Goal: Task Accomplishment & Management: Complete application form

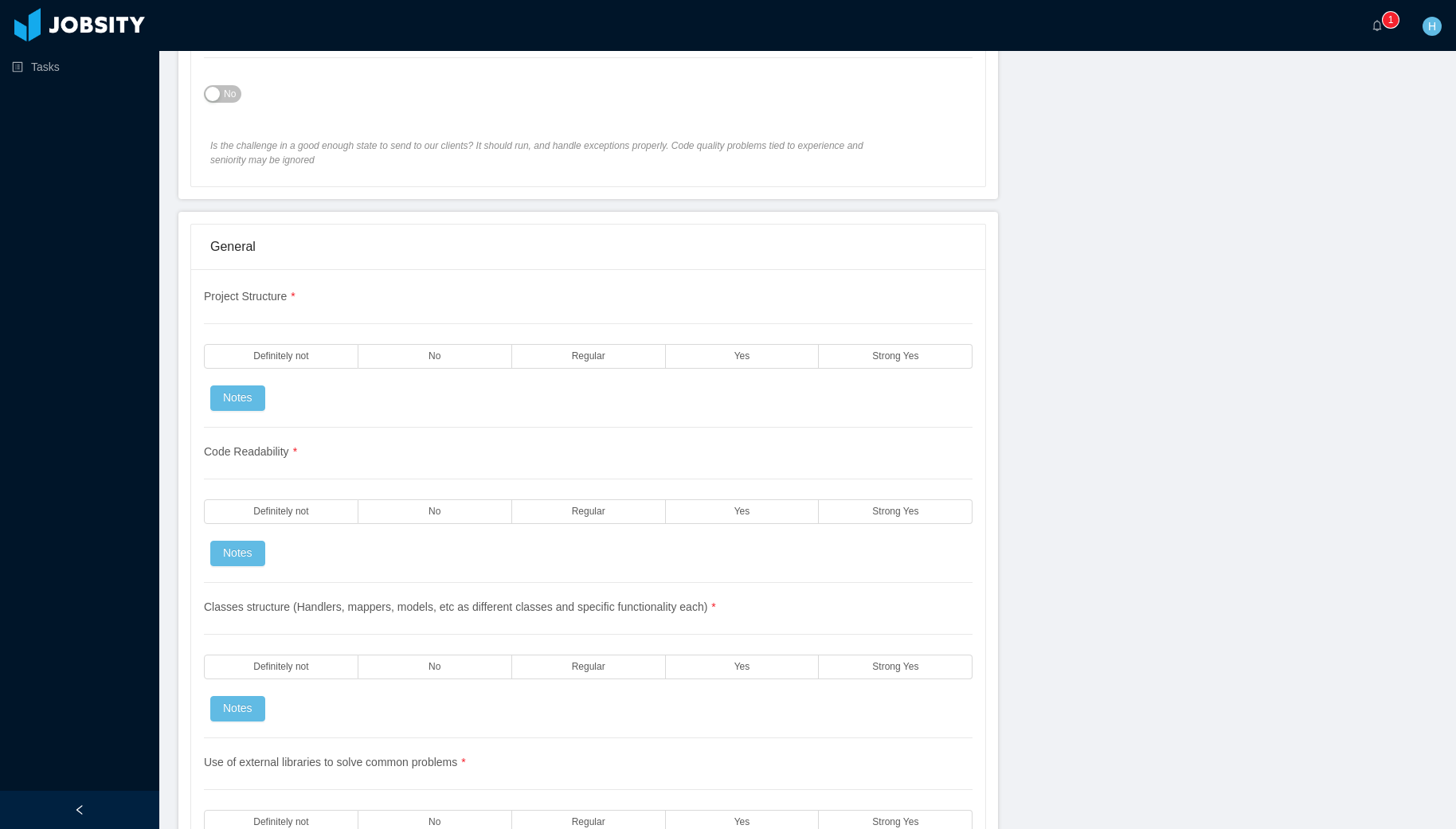
scroll to position [1079, 0]
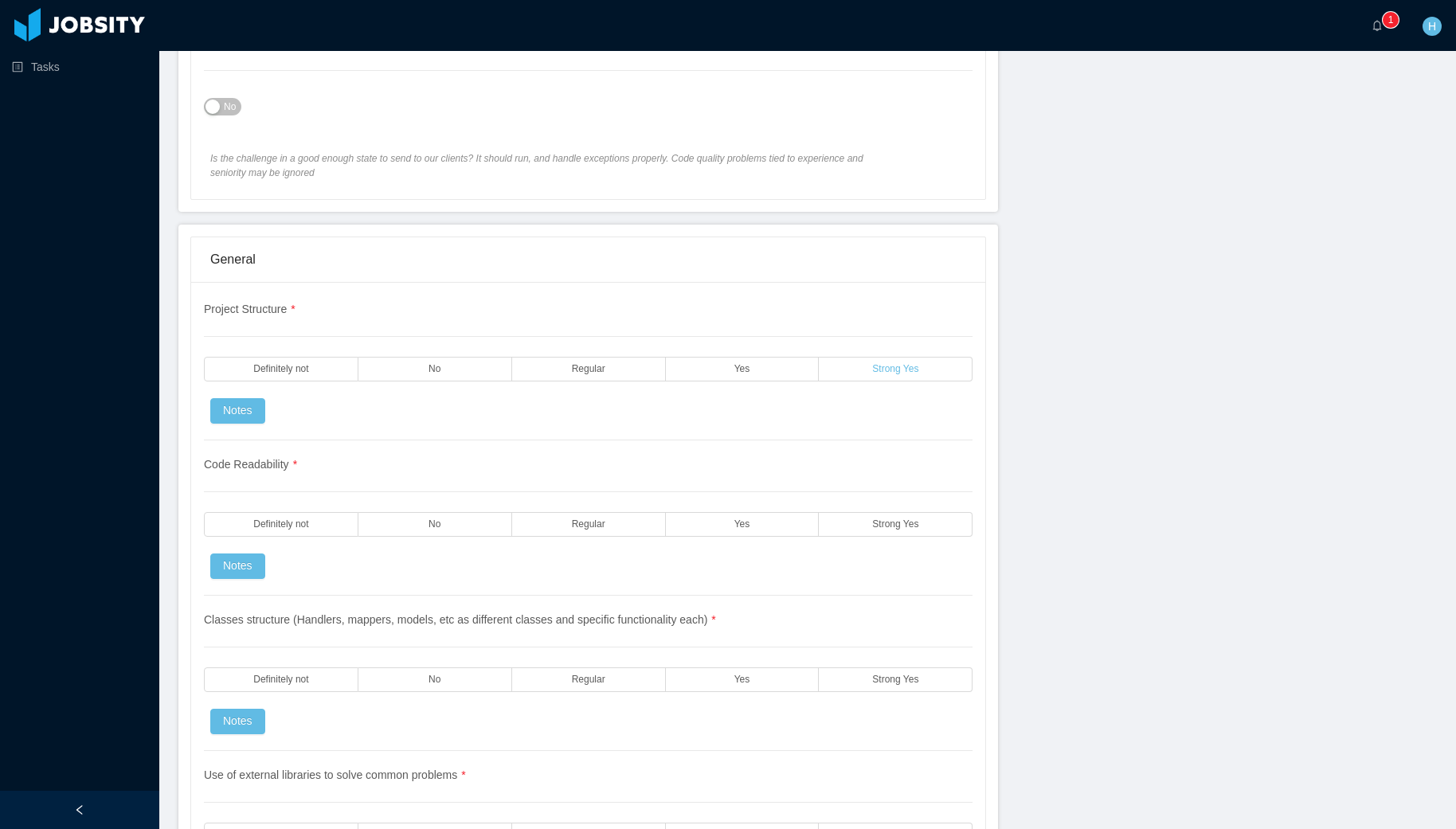
click at [872, 365] on span "Strong Yes" at bounding box center [895, 369] width 46 height 10
click at [850, 530] on label "Strong Yes" at bounding box center [895, 524] width 153 height 25
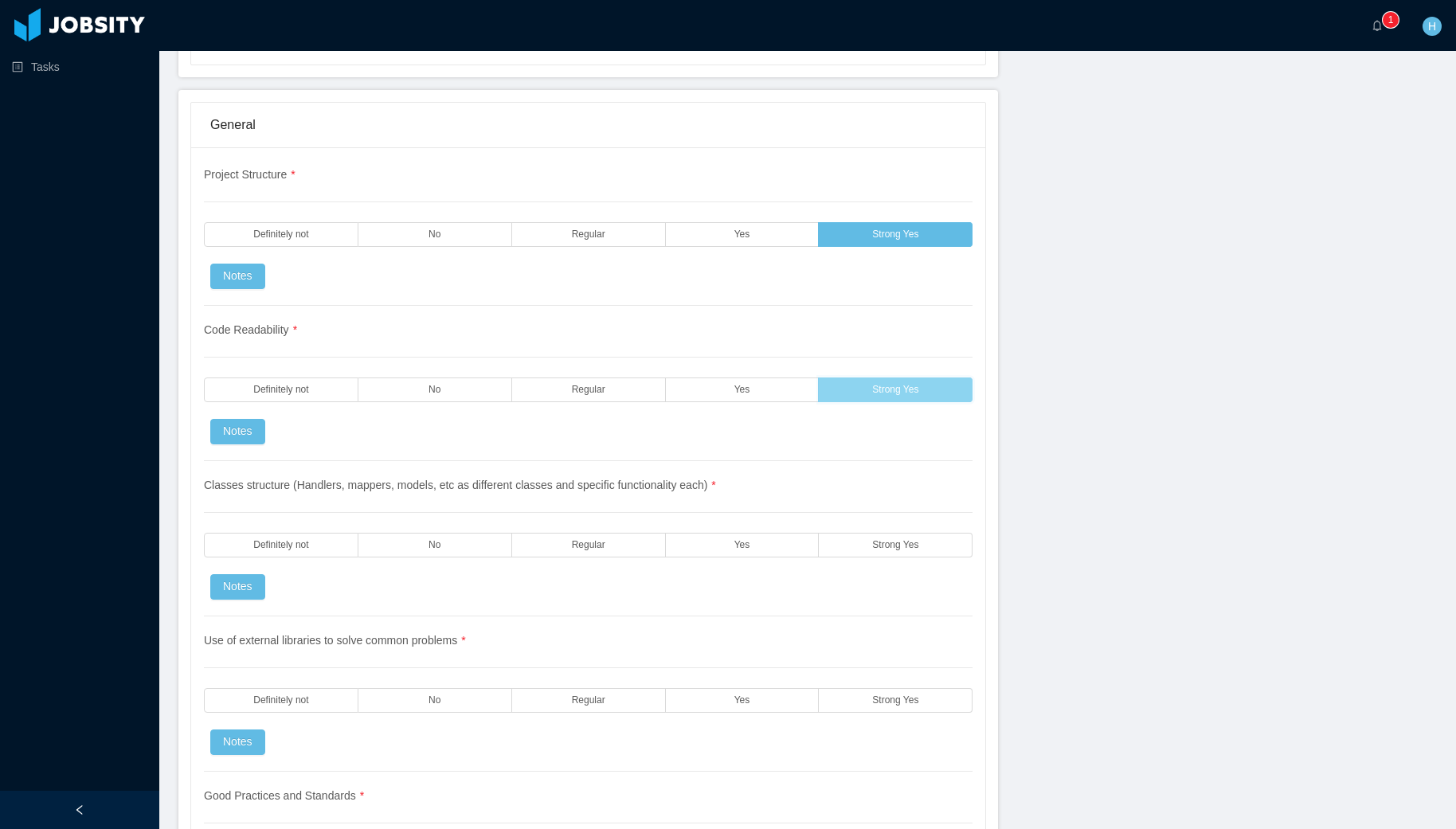
scroll to position [1231, 0]
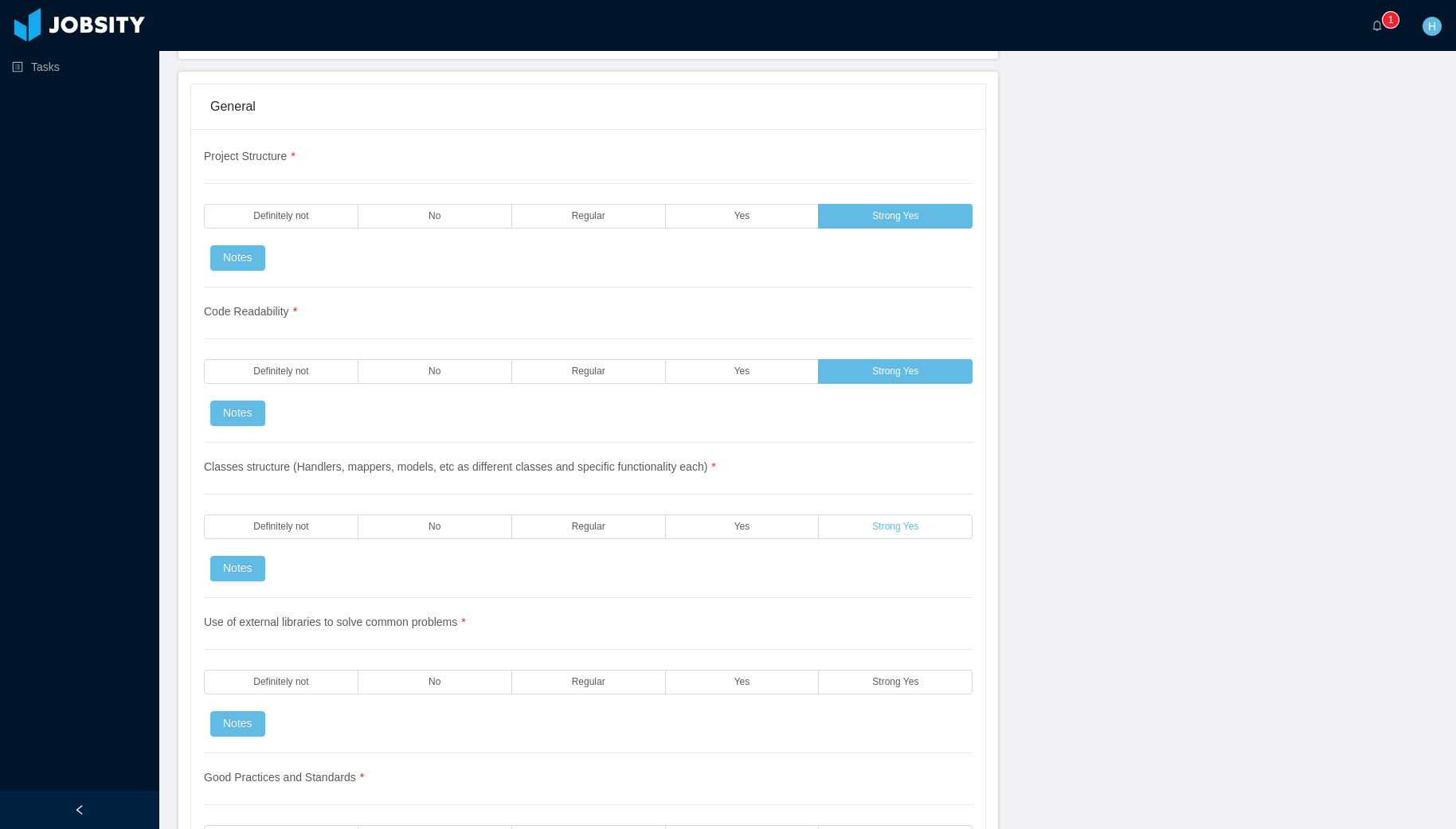
click at [898, 532] on span "Strong Yes" at bounding box center [895, 527] width 46 height 10
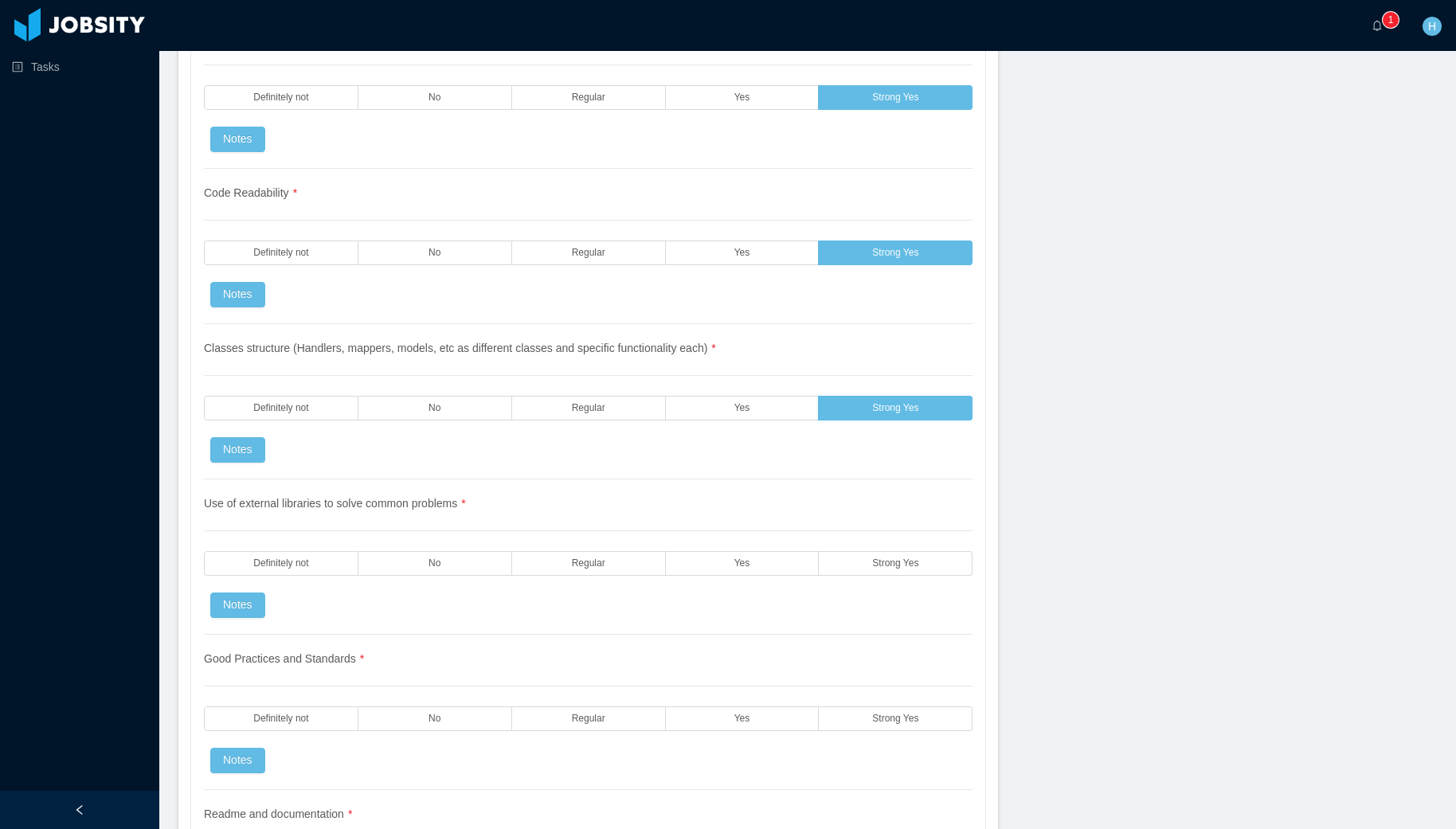
scroll to position [1373, 0]
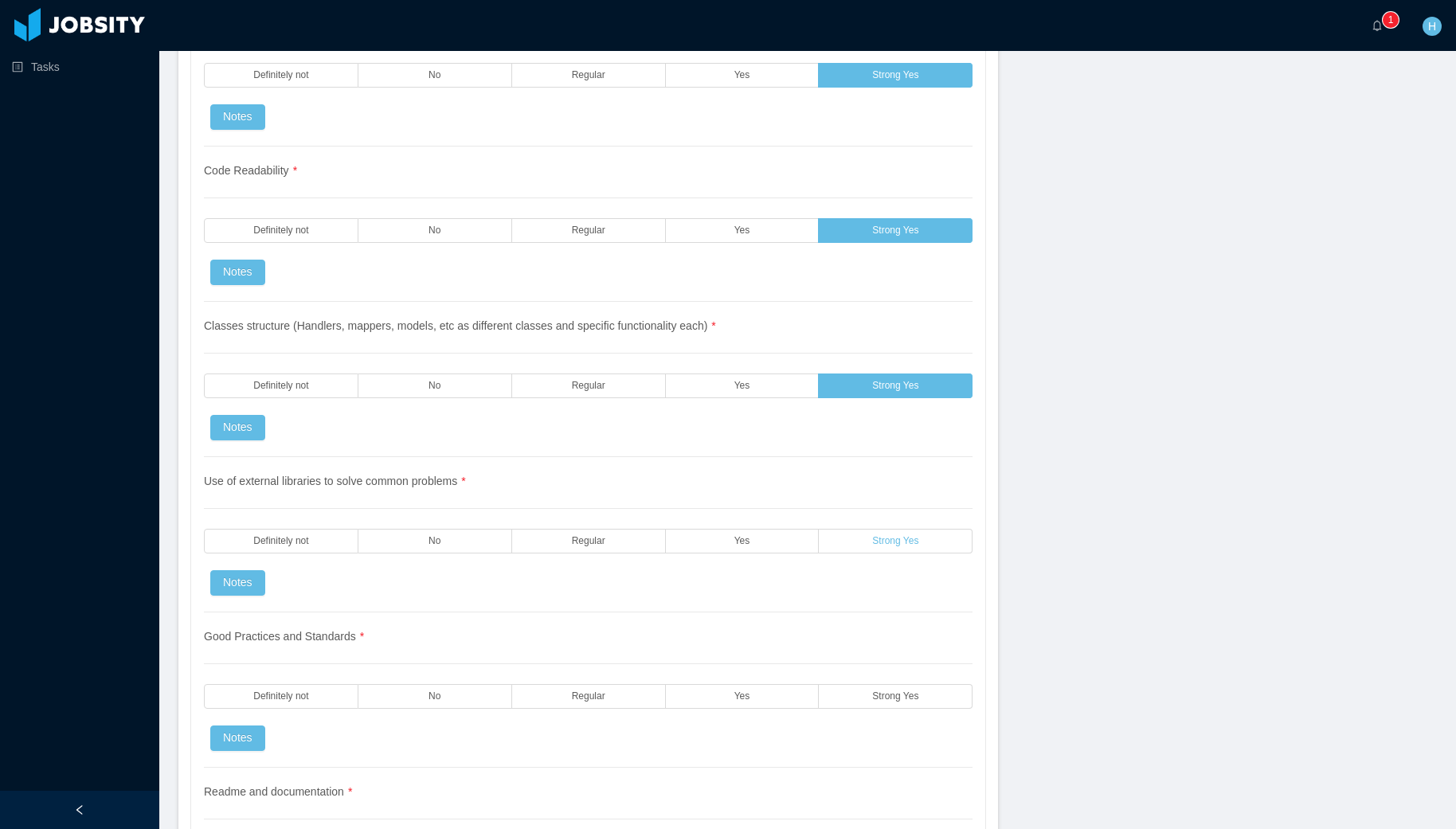
click at [860, 539] on label "Strong Yes" at bounding box center [895, 541] width 153 height 25
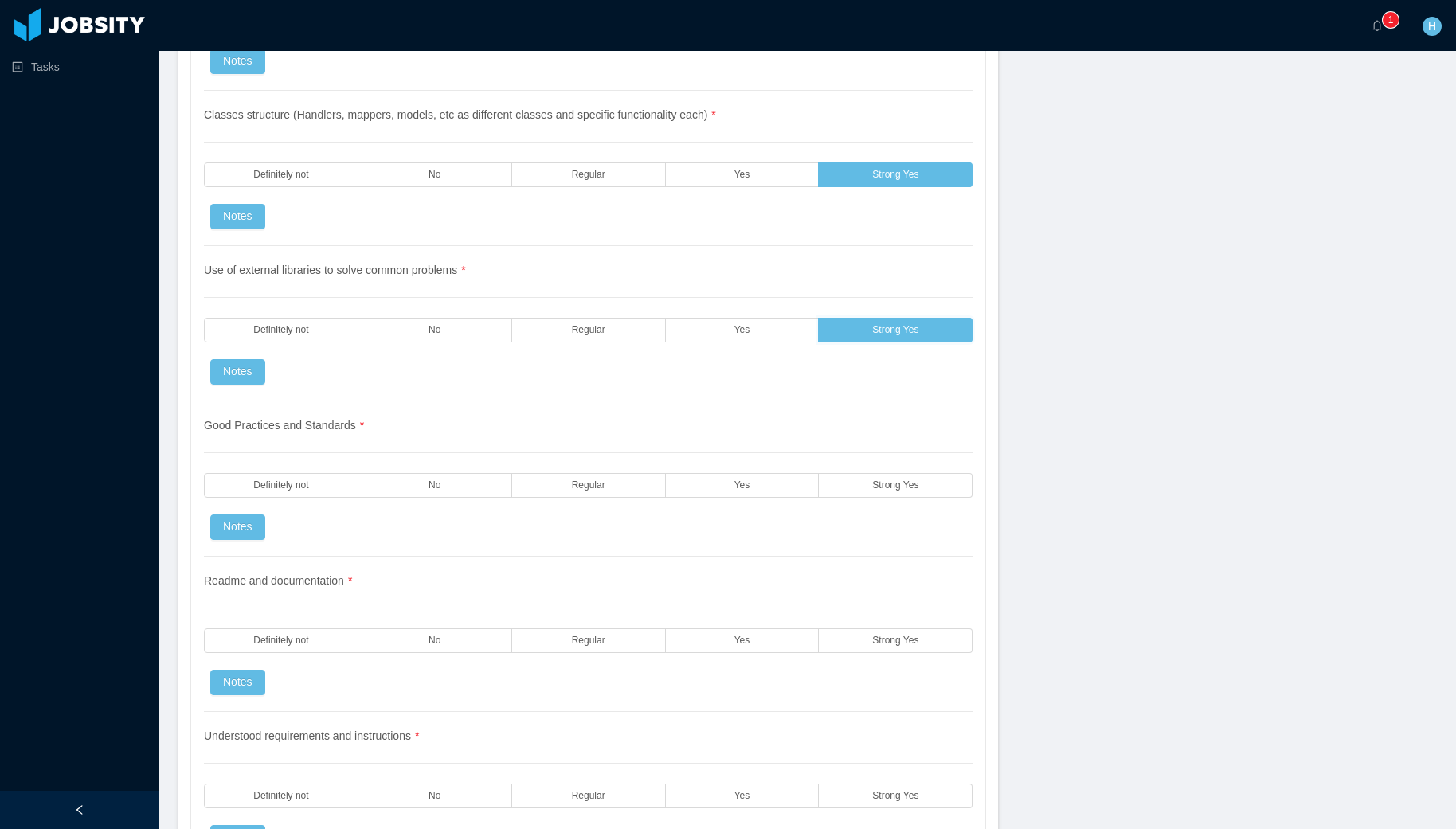
scroll to position [1585, 0]
click at [692, 487] on label "Yes" at bounding box center [742, 483] width 153 height 25
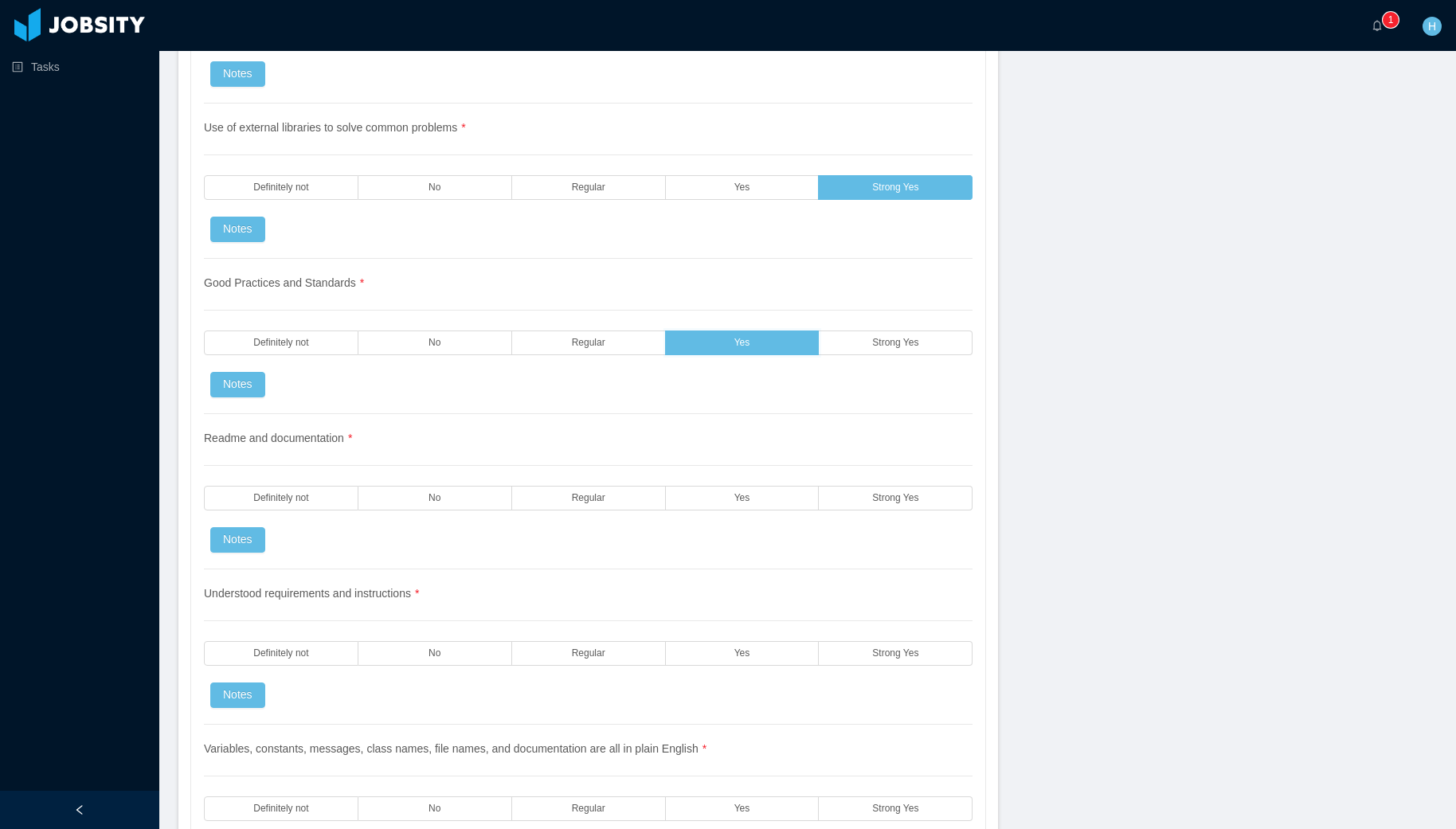
scroll to position [1747, 0]
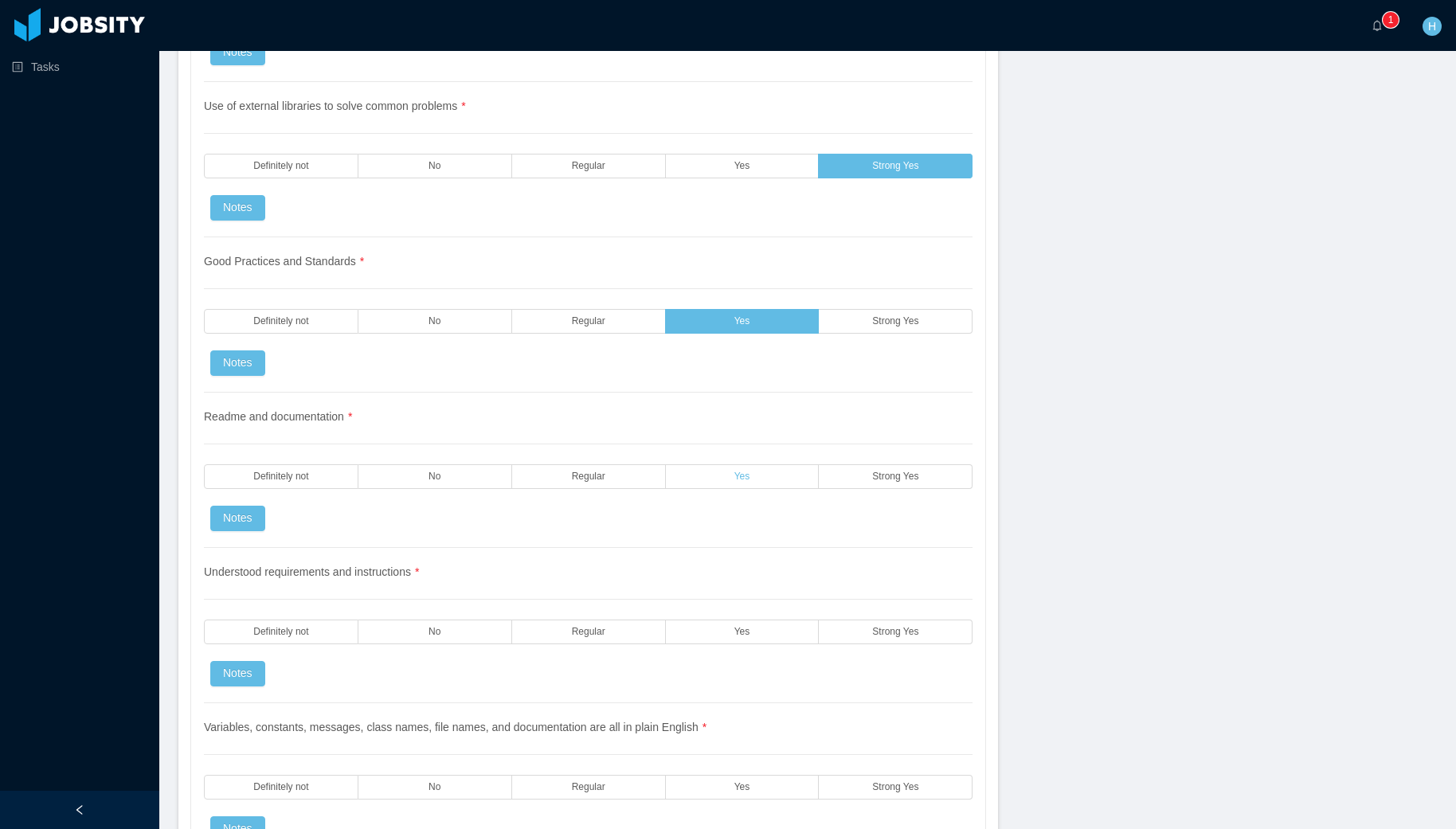
click at [787, 482] on label "Yes" at bounding box center [742, 476] width 153 height 25
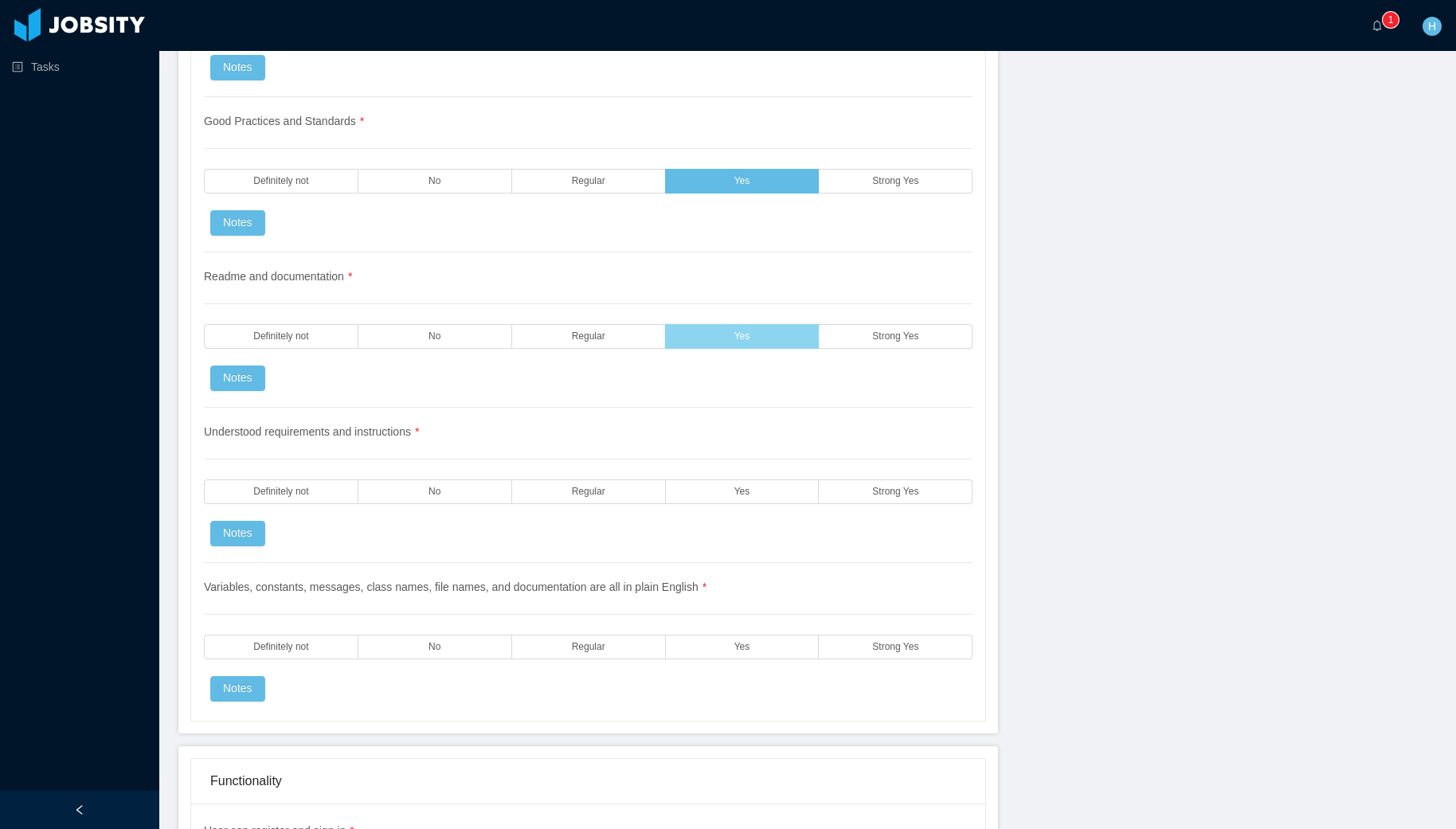
scroll to position [1898, 0]
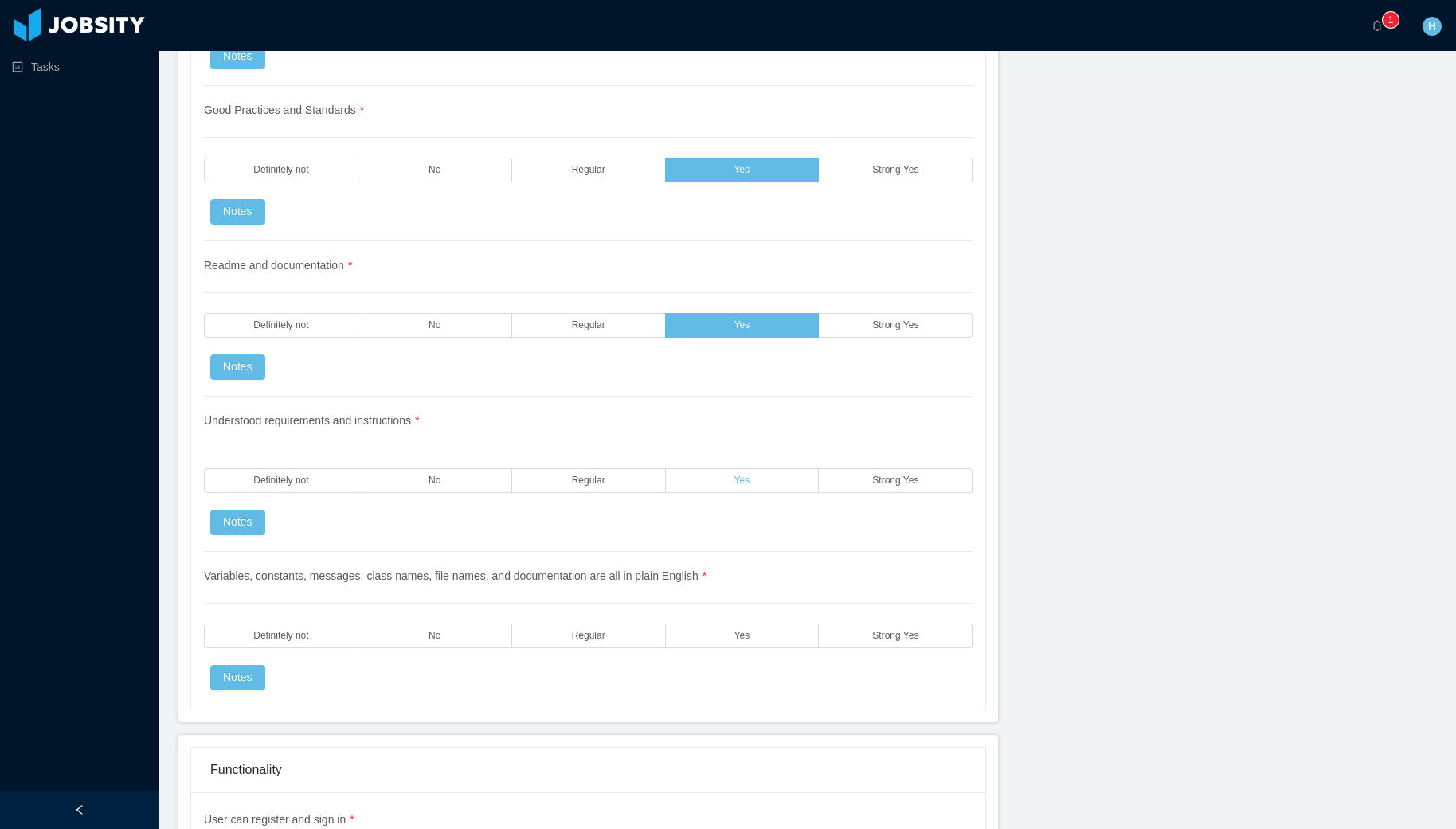
click at [781, 482] on label "Yes" at bounding box center [742, 481] width 153 height 25
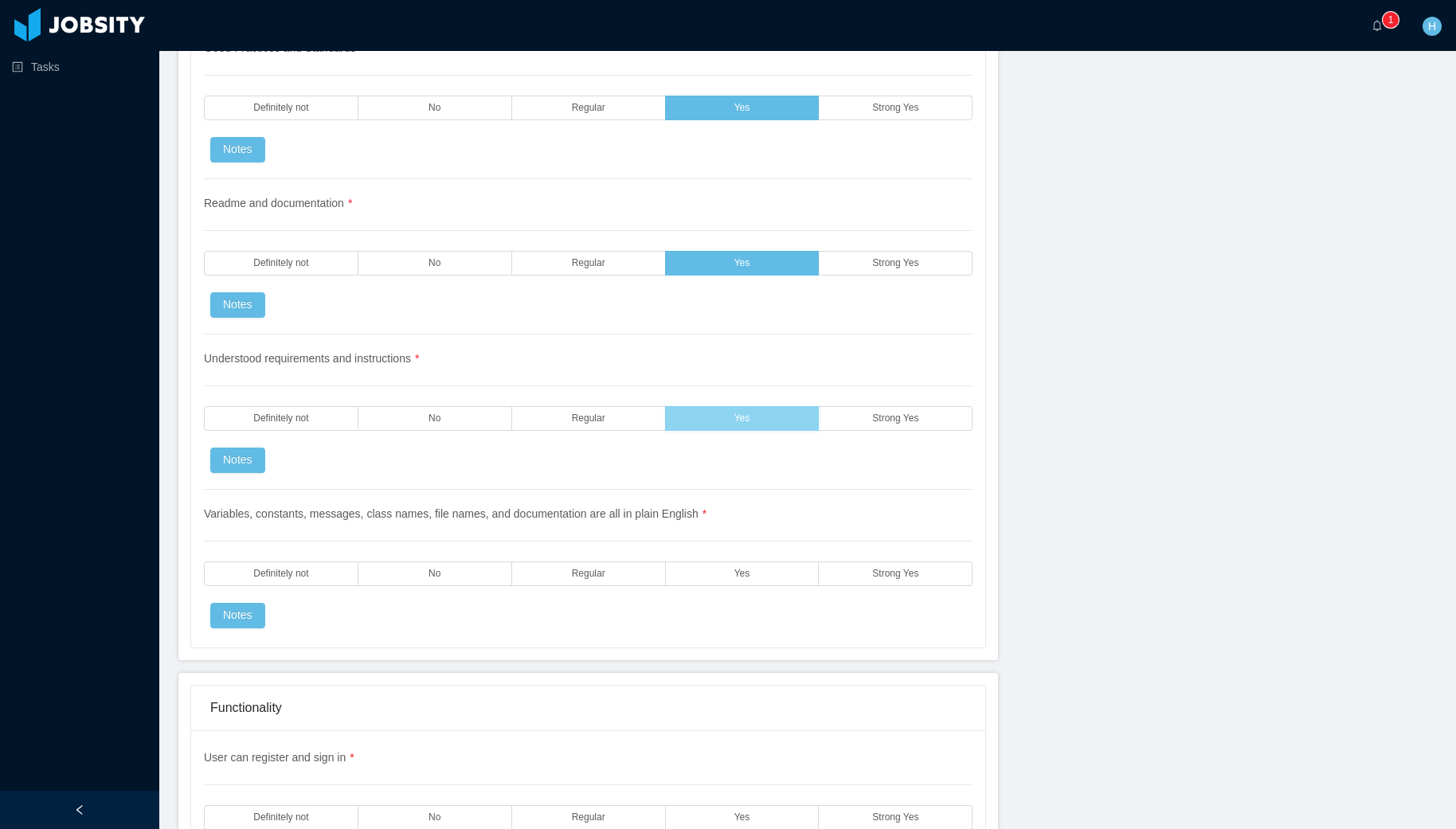
scroll to position [1988, 0]
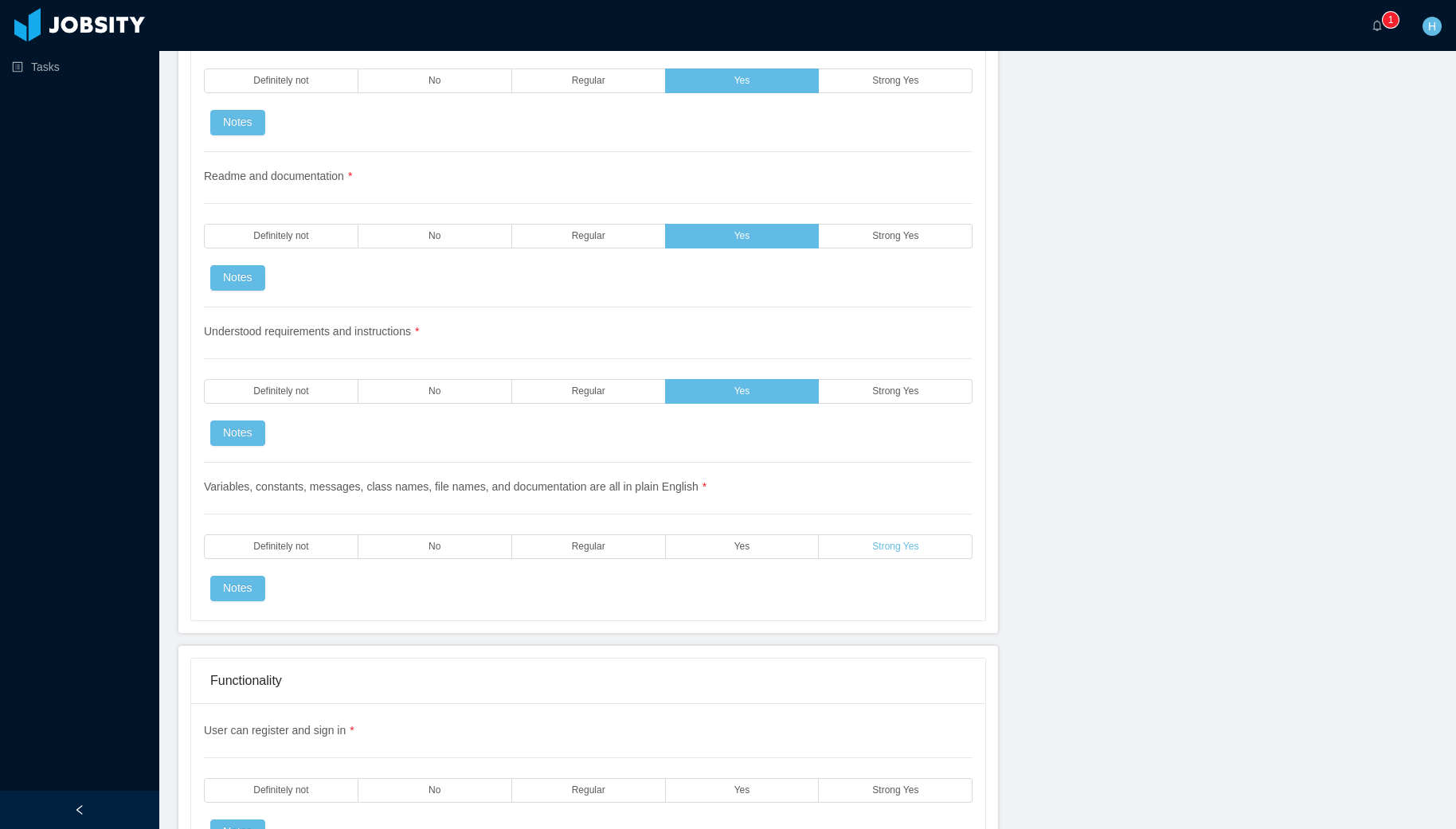
click at [909, 538] on label "Strong Yes" at bounding box center [895, 546] width 153 height 25
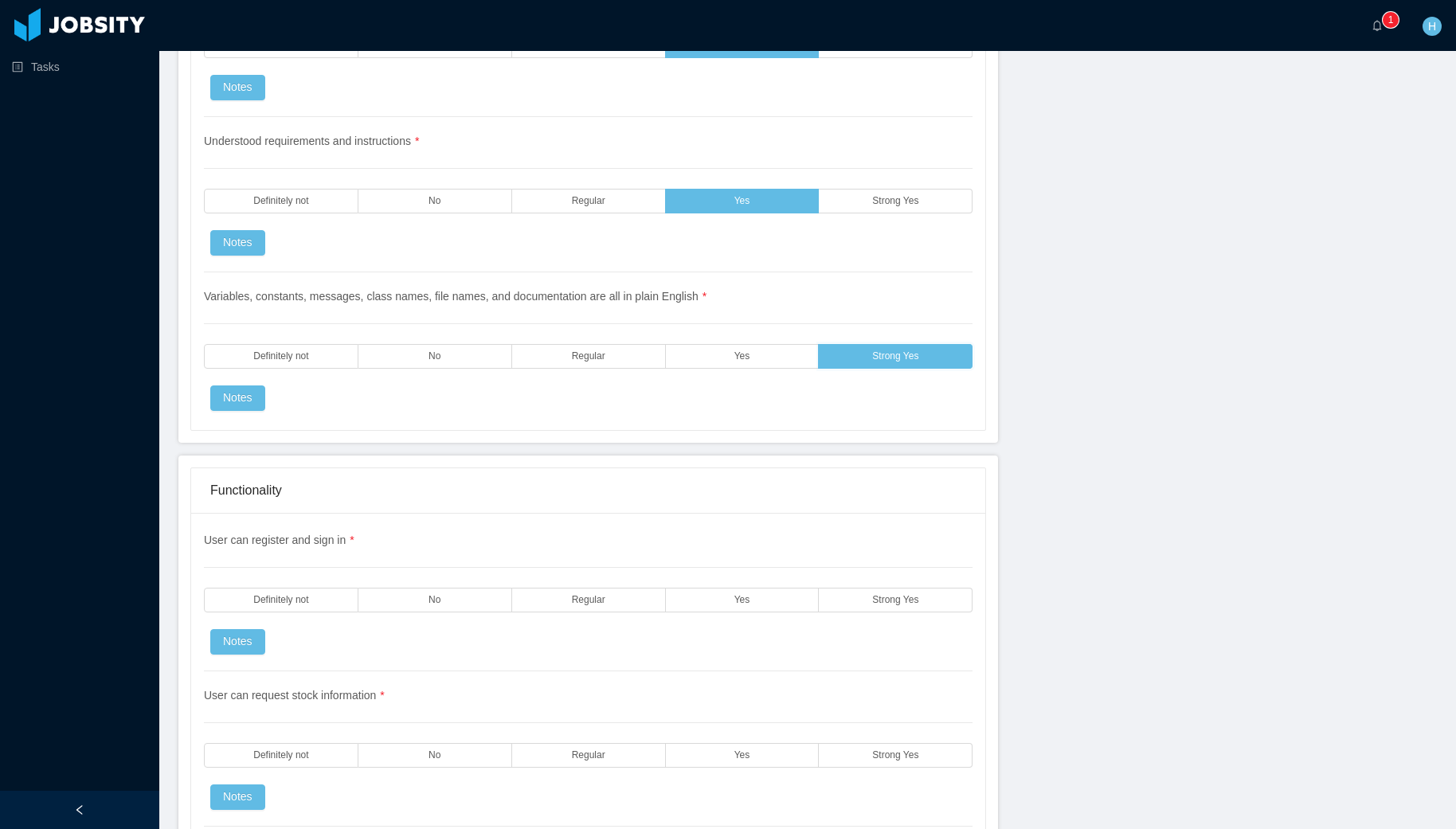
scroll to position [2367, 0]
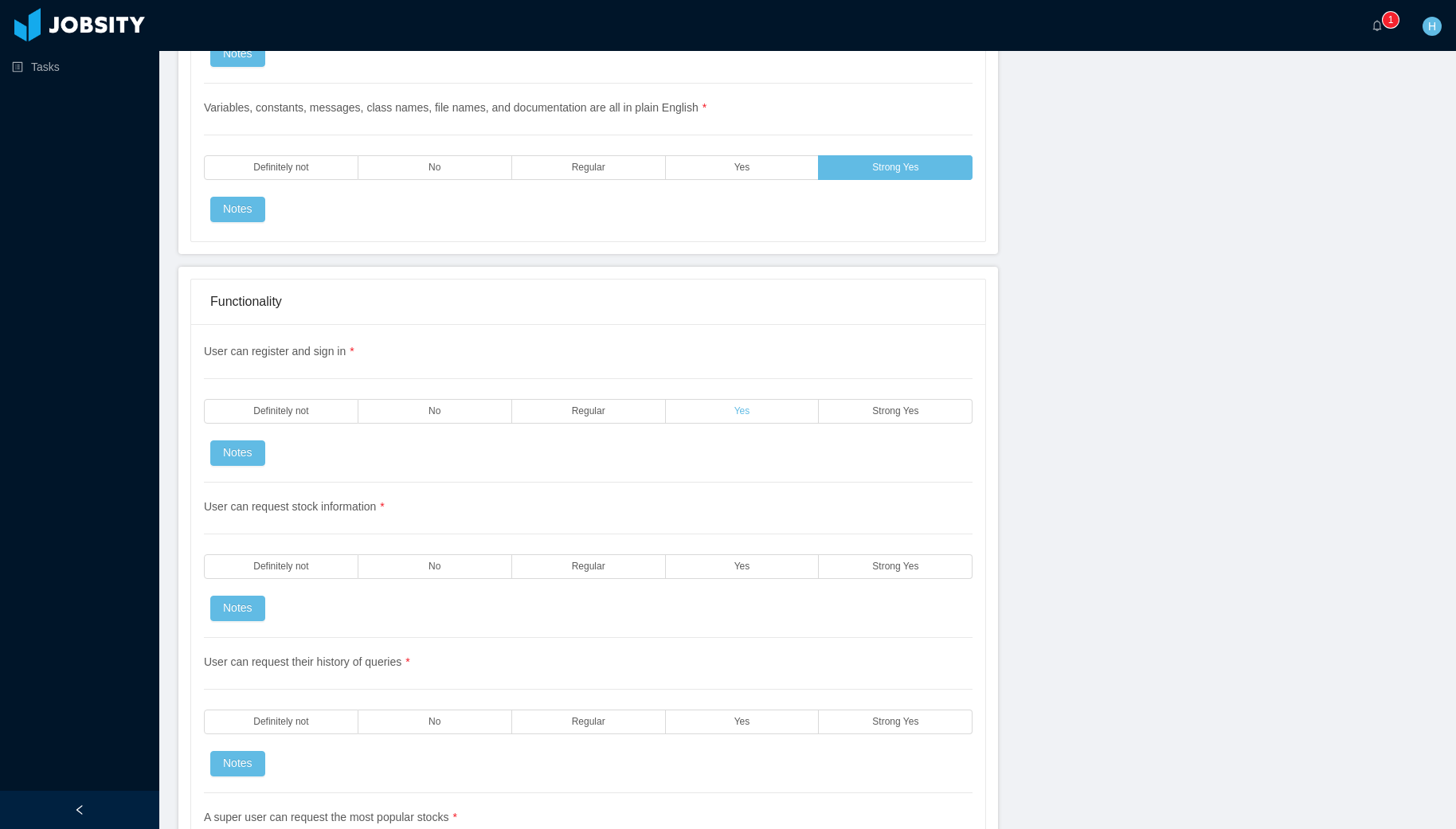
click at [768, 412] on label "Yes" at bounding box center [742, 411] width 153 height 25
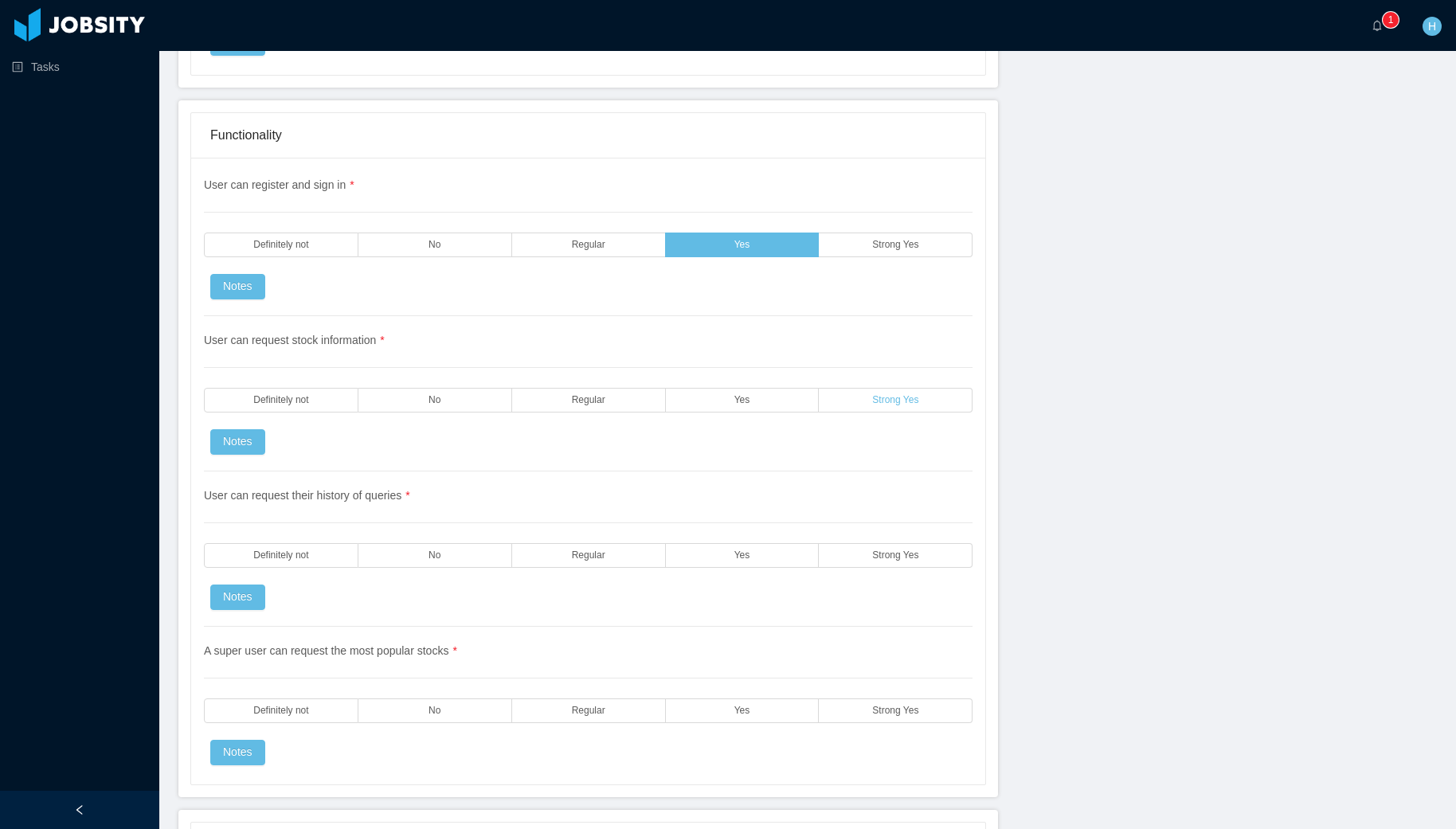
click at [857, 409] on label "Strong Yes" at bounding box center [895, 400] width 153 height 25
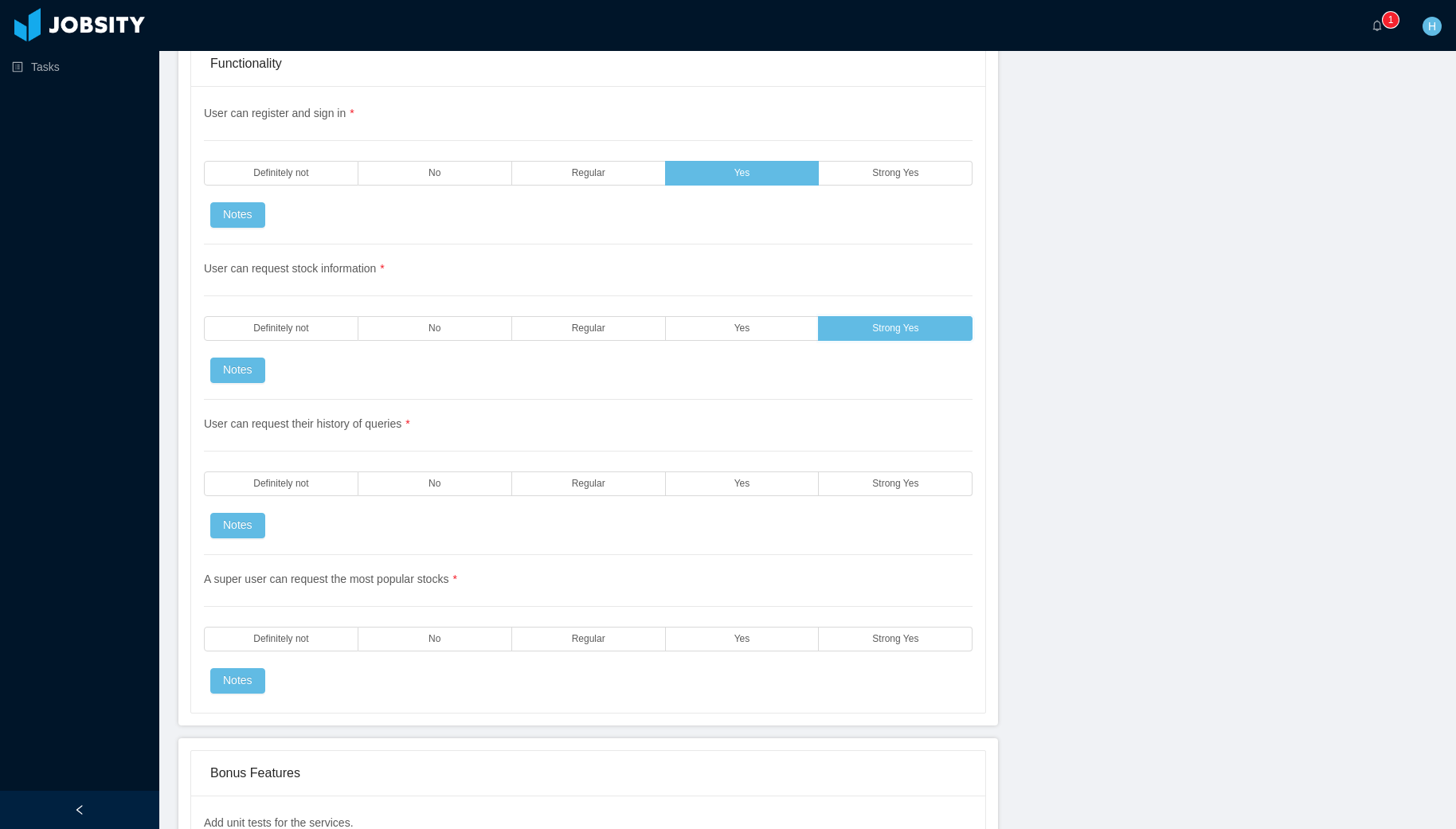
scroll to position [2616, 0]
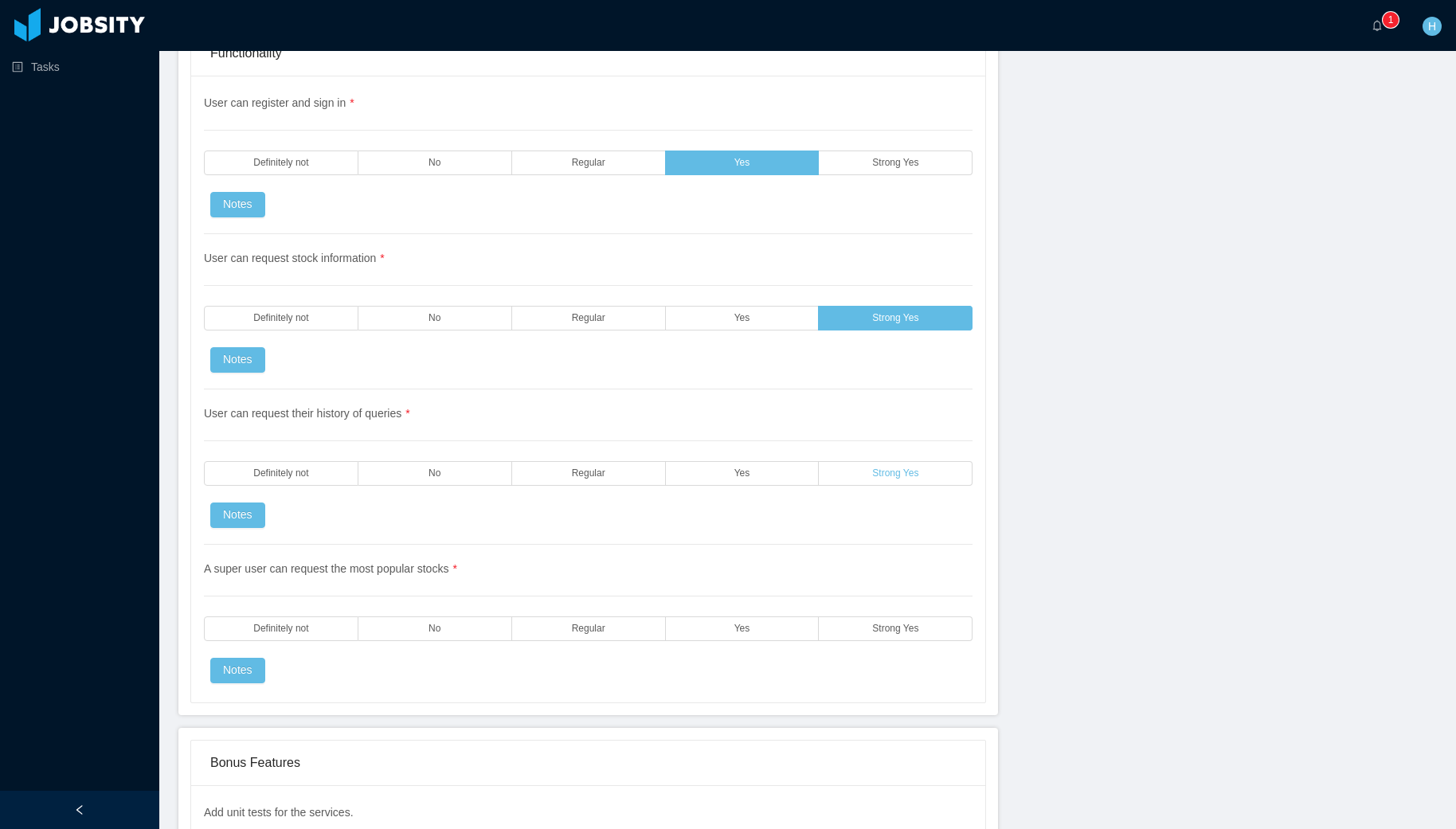
click at [909, 483] on label "Strong Yes" at bounding box center [895, 473] width 153 height 25
click at [885, 633] on span "Strong Yes" at bounding box center [895, 629] width 46 height 10
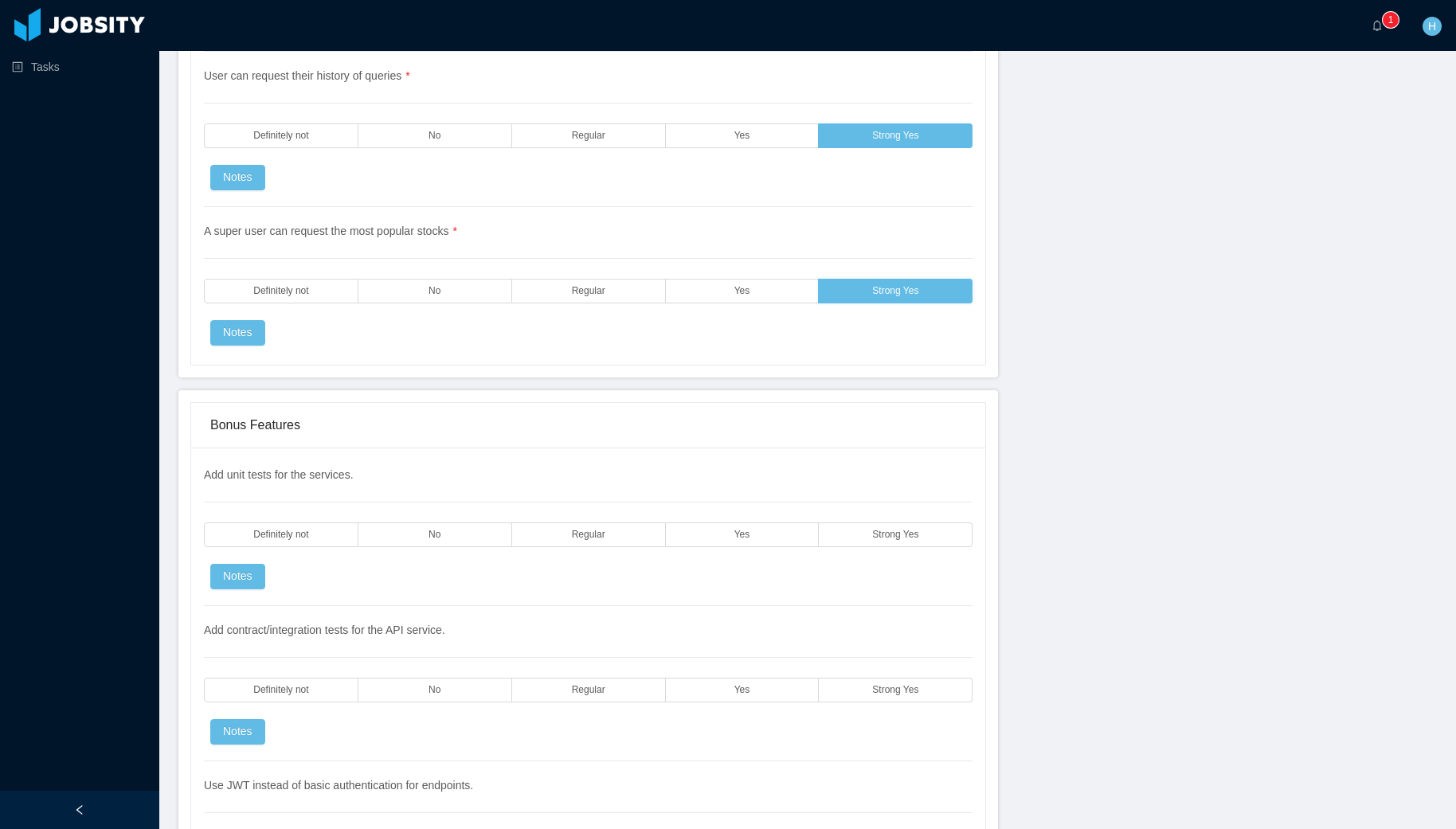
scroll to position [2963, 0]
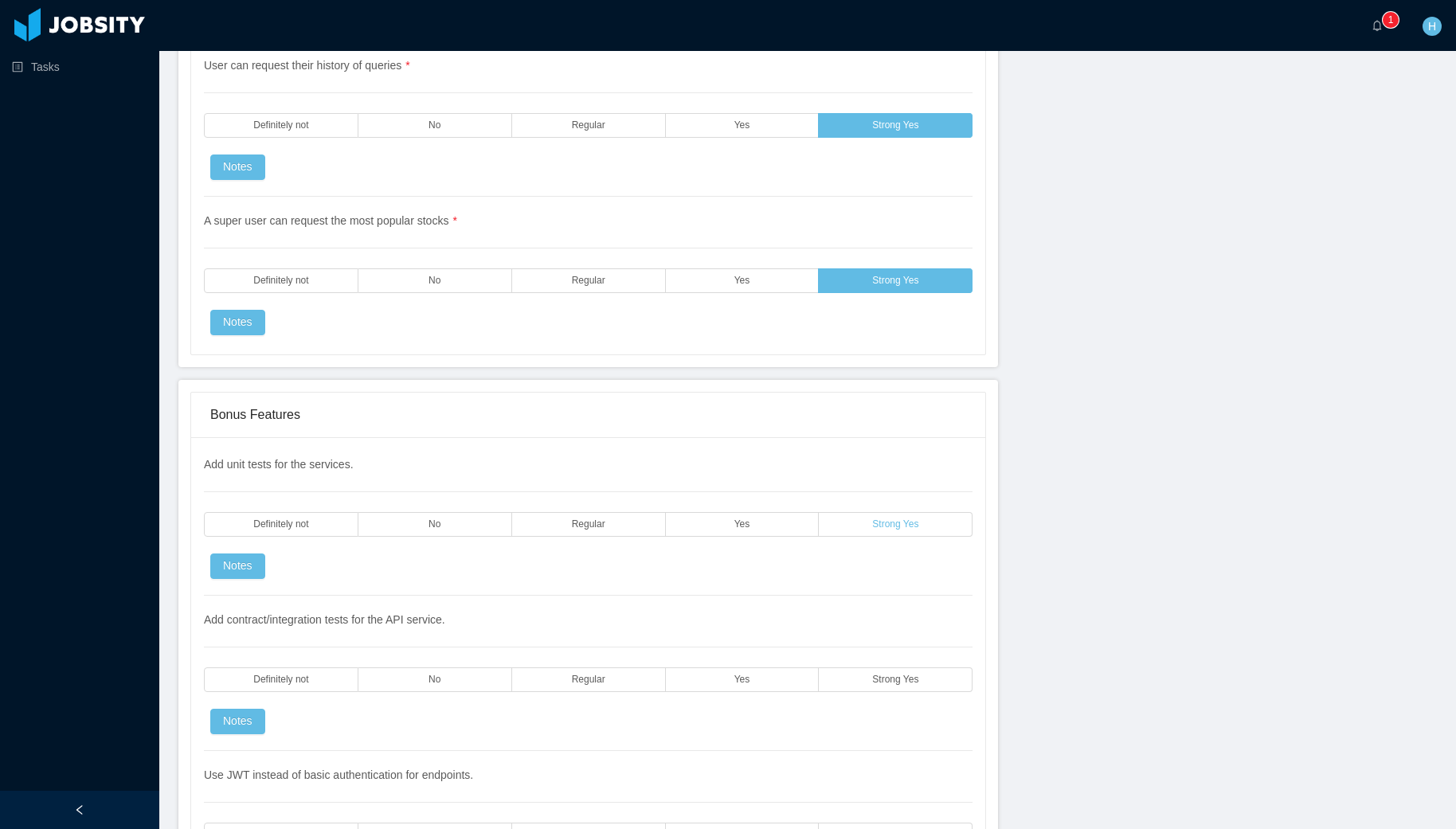
click at [889, 512] on label "Strong Yes" at bounding box center [895, 524] width 153 height 25
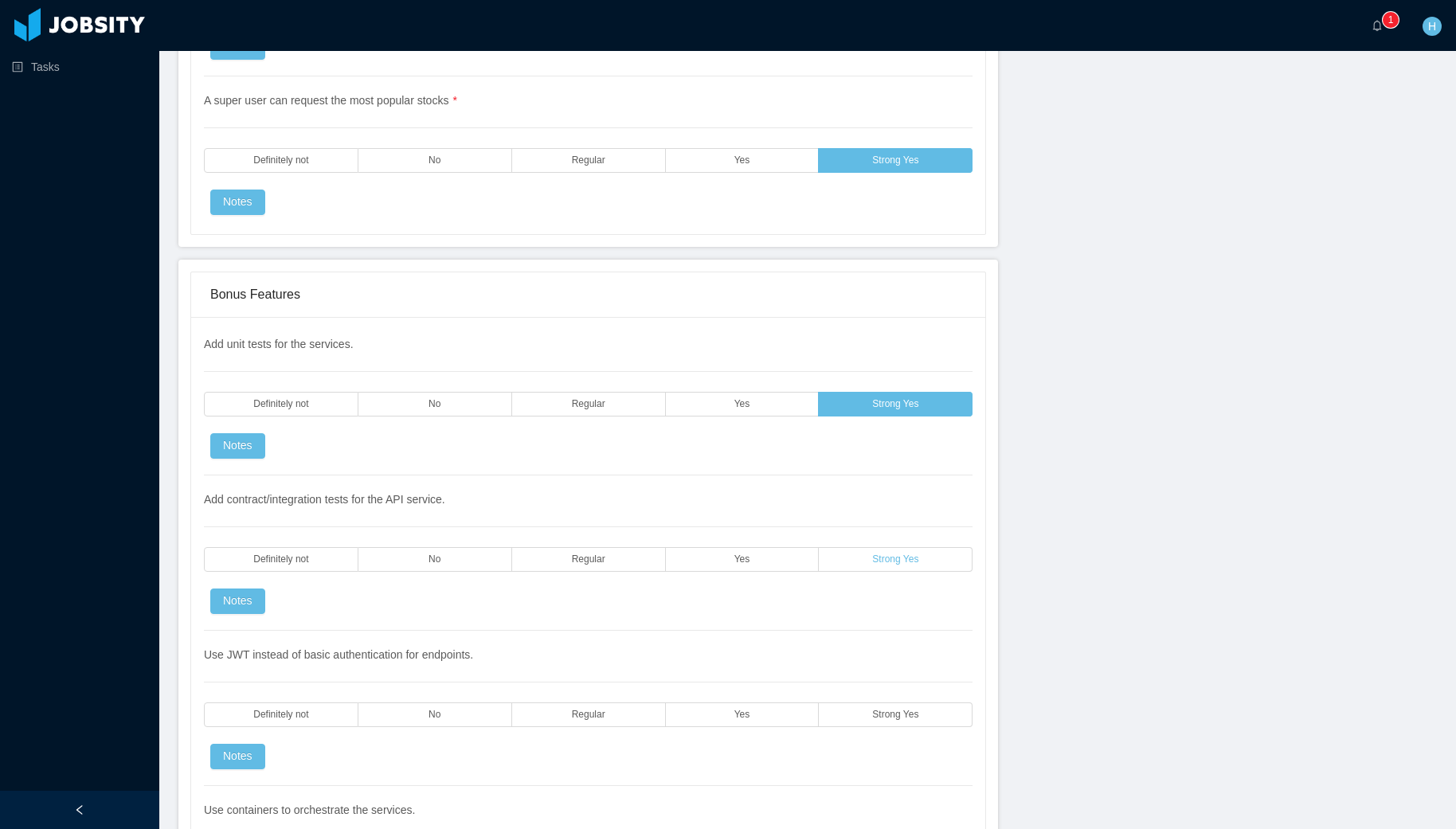
click at [891, 565] on span "Strong Yes" at bounding box center [895, 560] width 46 height 10
click at [872, 710] on span "Strong Yes" at bounding box center [895, 715] width 46 height 10
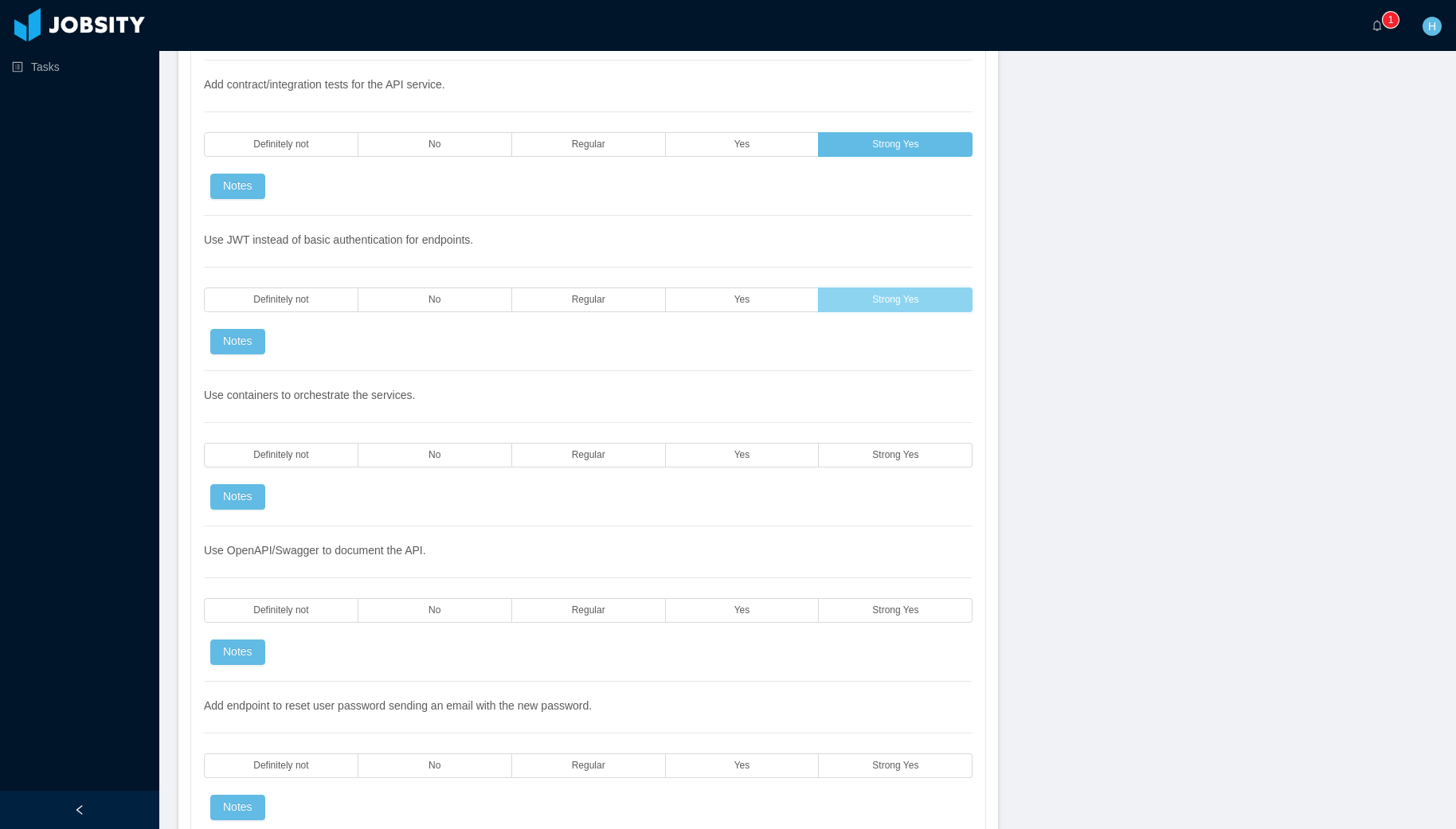
scroll to position [3509, 0]
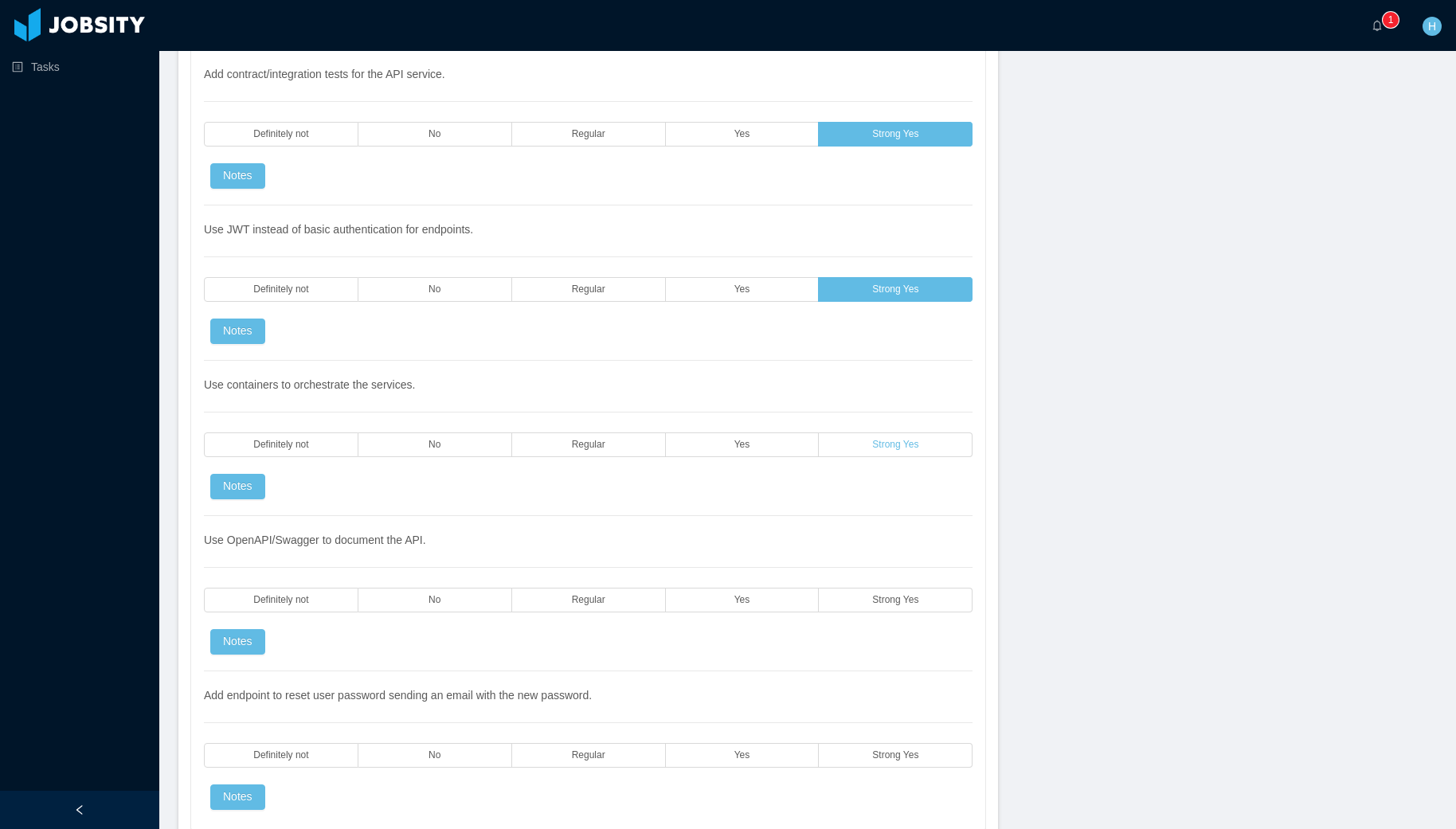
click at [820, 440] on label "Strong Yes" at bounding box center [895, 445] width 153 height 25
click at [846, 597] on label "Strong Yes" at bounding box center [895, 600] width 153 height 25
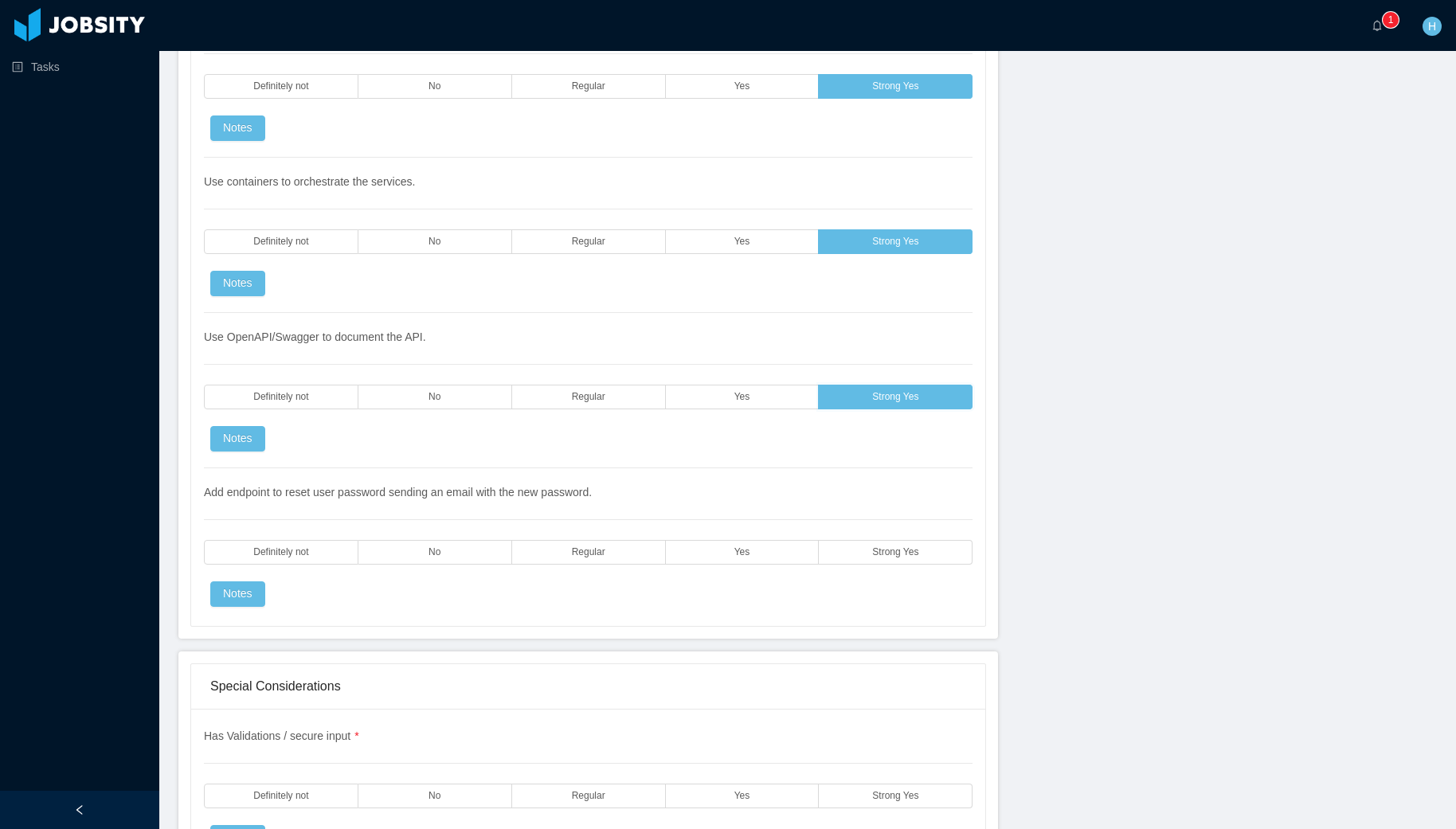
scroll to position [3696, 0]
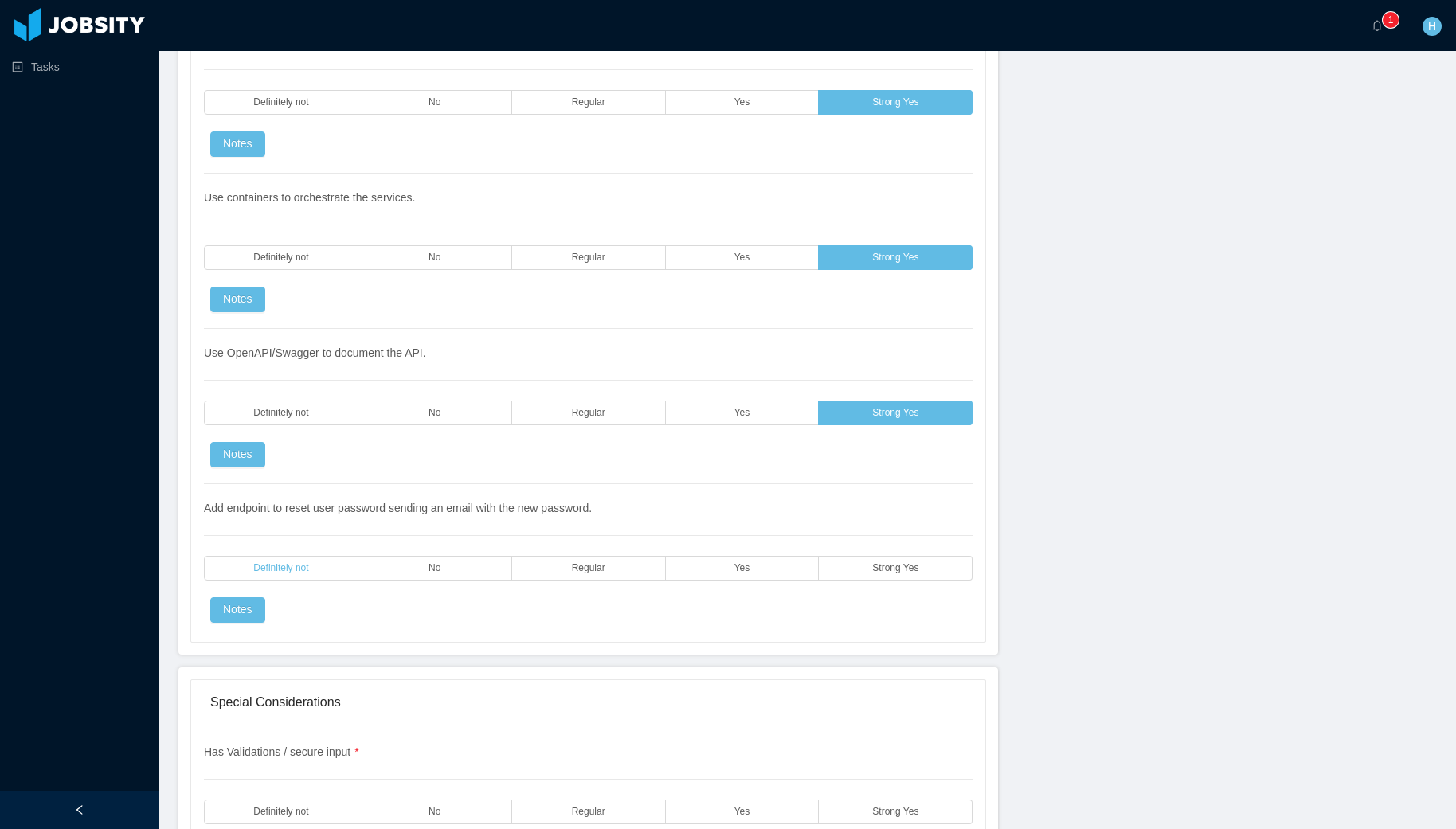
click at [312, 578] on label "Definitely not" at bounding box center [280, 567] width 154 height 25
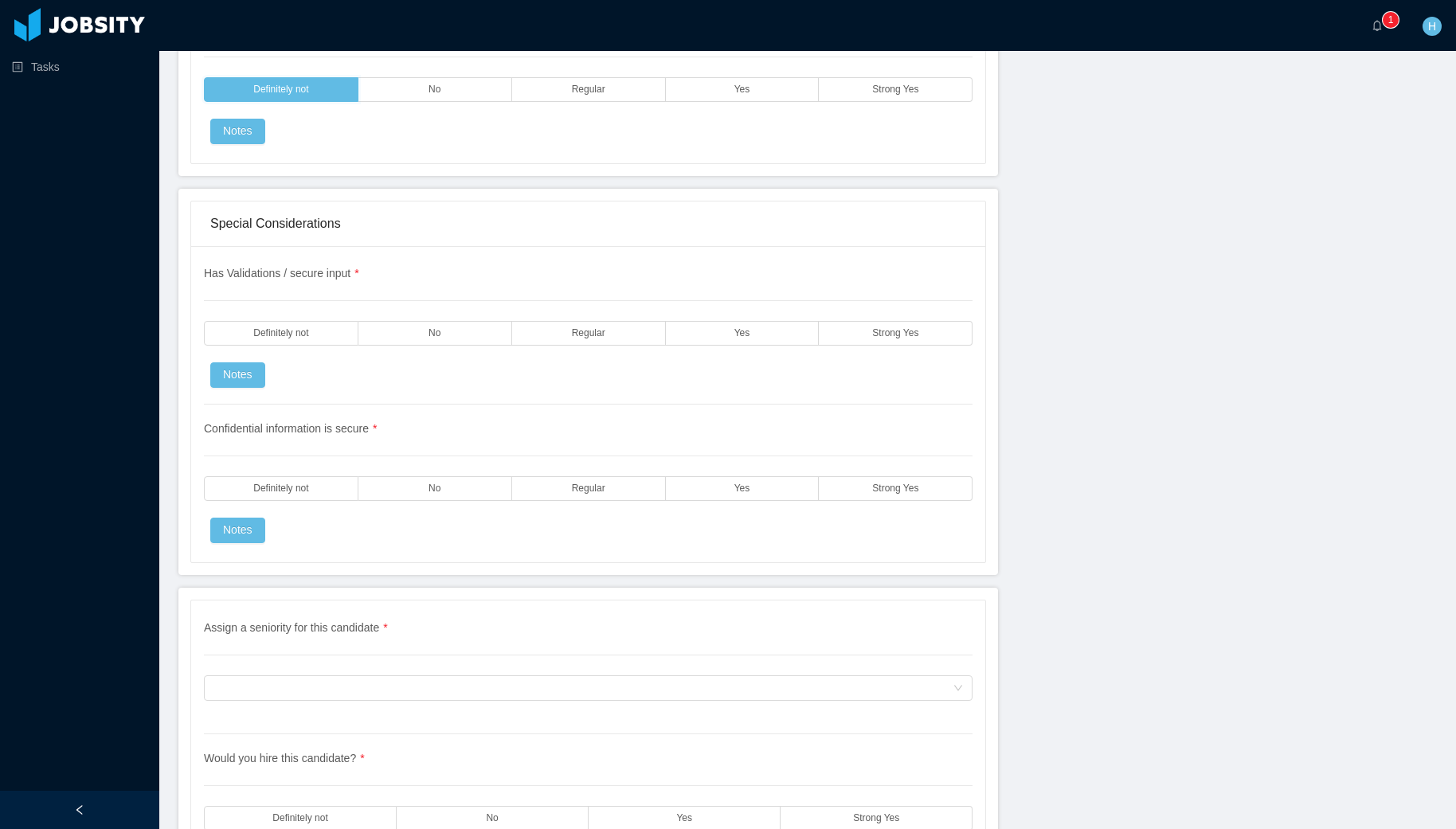
scroll to position [4165, 0]
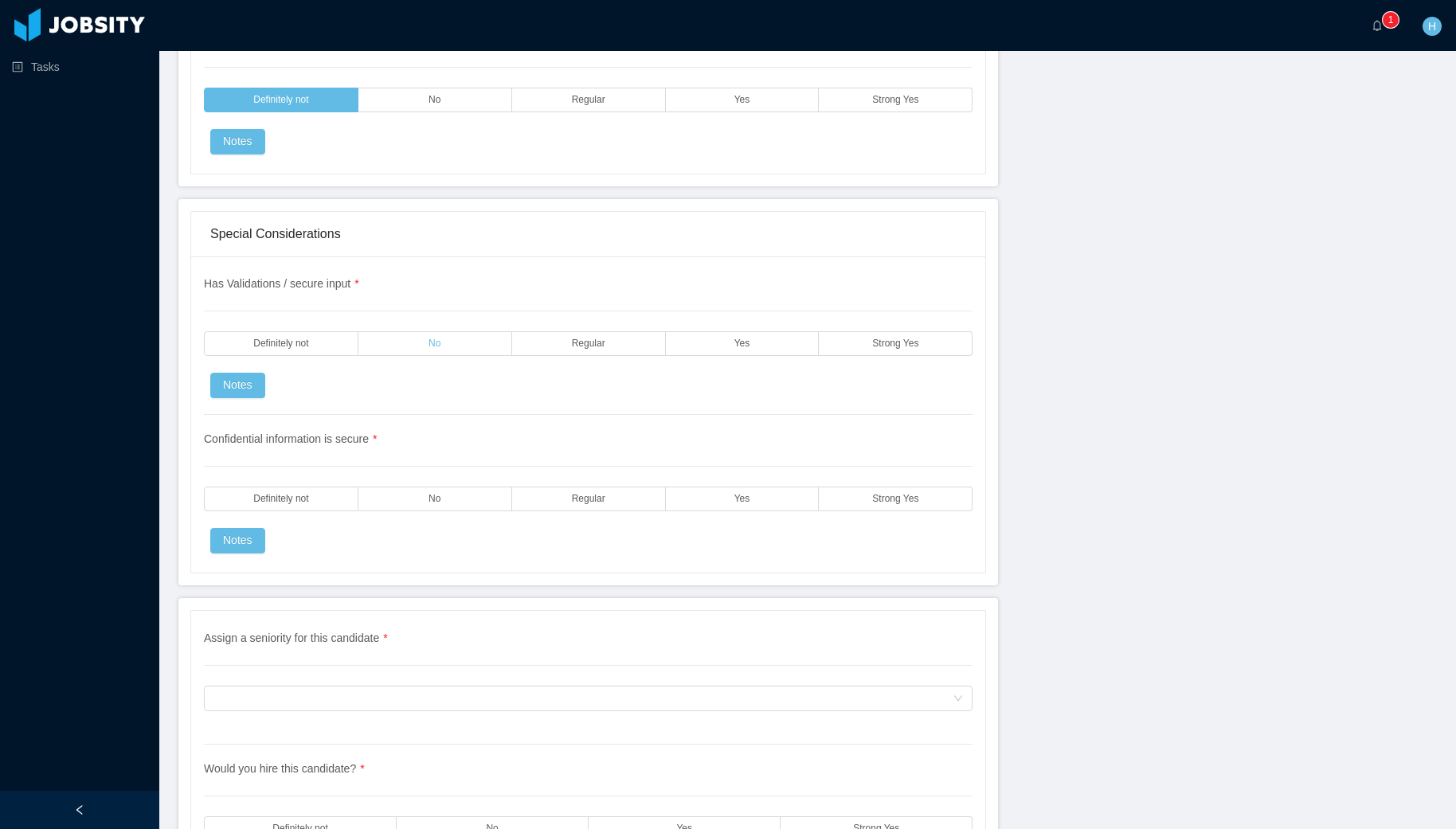
click at [442, 351] on label "No" at bounding box center [435, 343] width 153 height 25
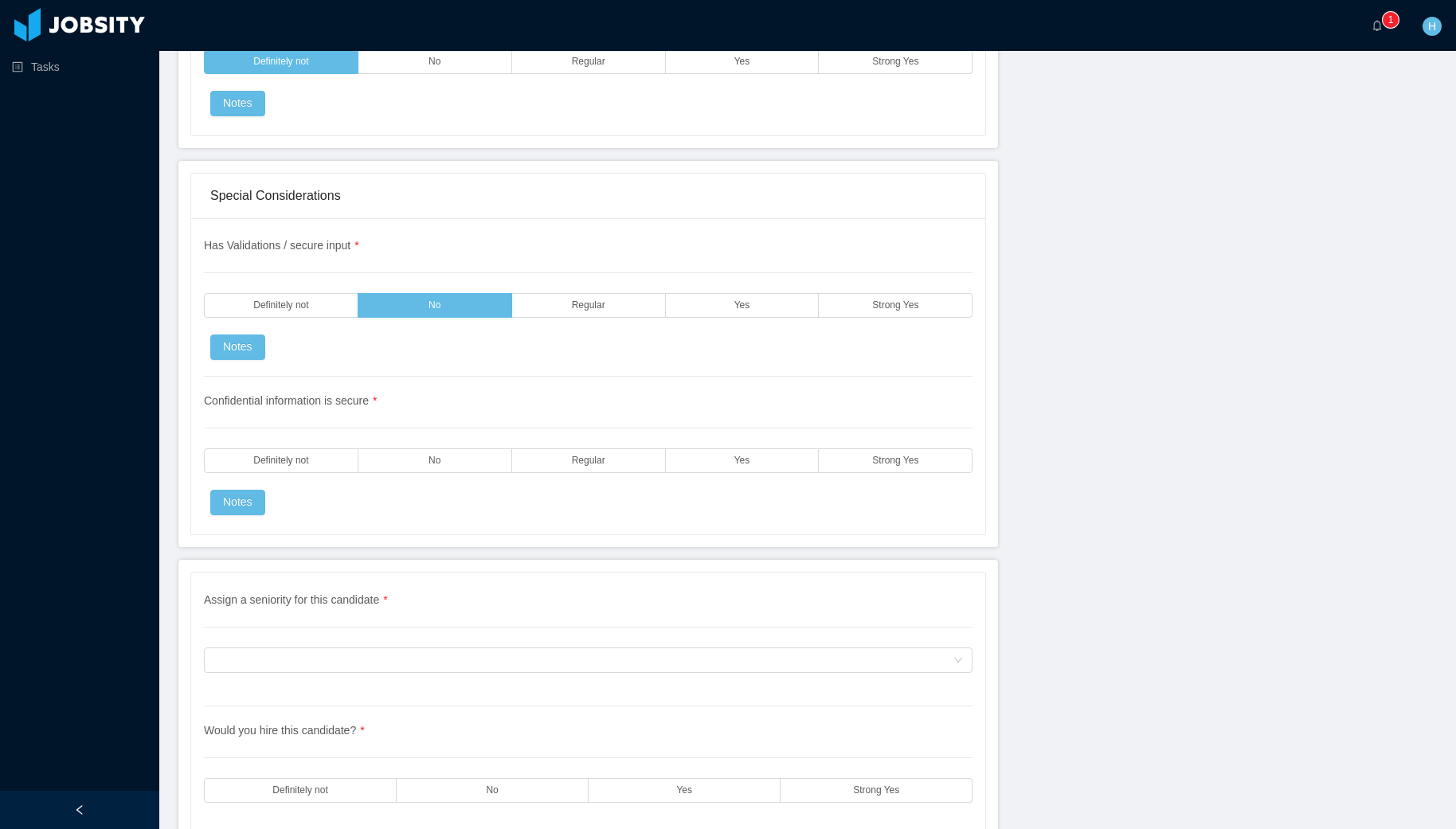
scroll to position [4246, 0]
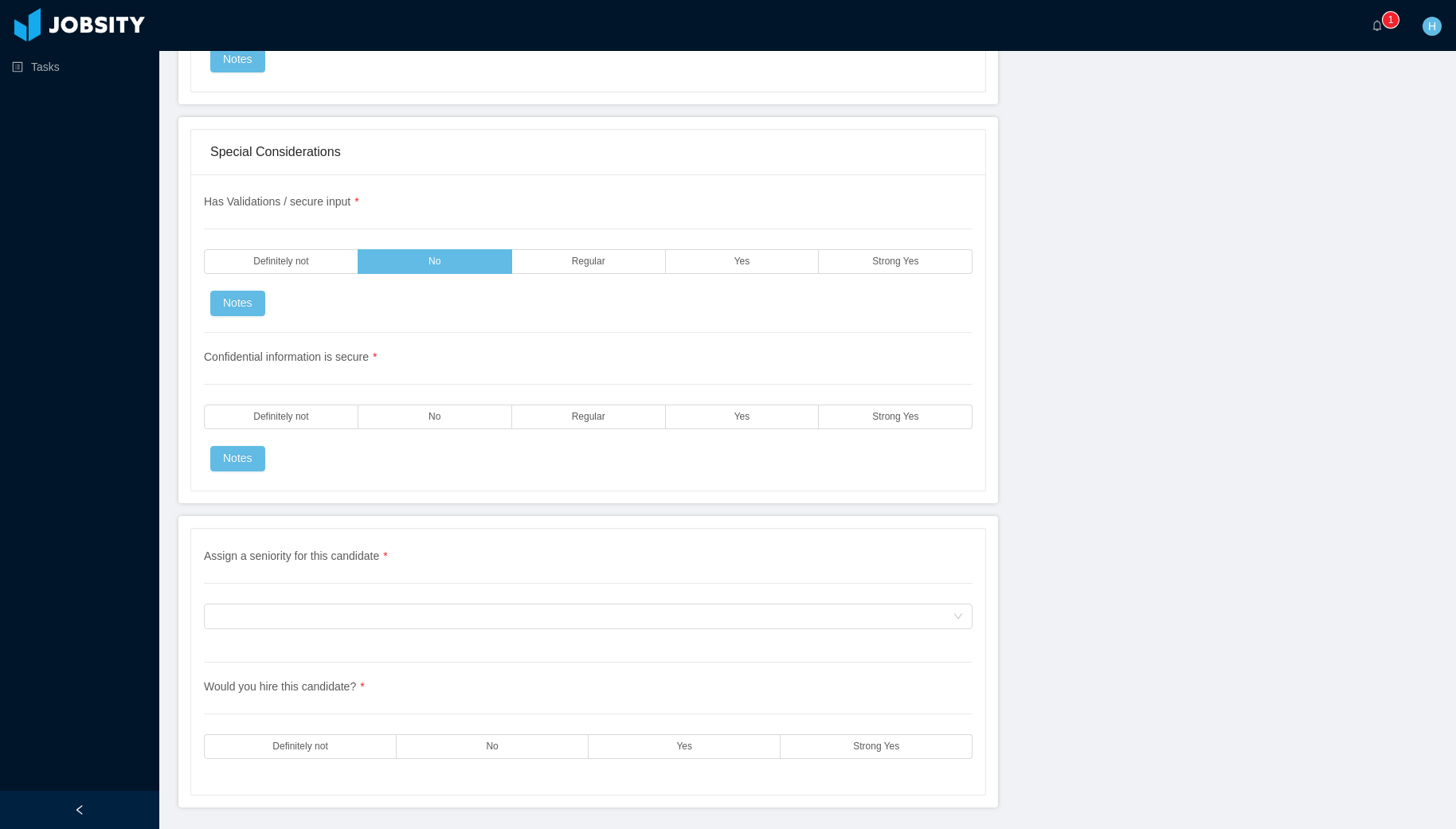
click at [347, 440] on div "Confidential information is secure * Definitely not No Regular Yes Strong Yes N…" at bounding box center [588, 402] width 768 height 139
click at [277, 401] on div "Confidential information is secure * Definitely not No Regular Yes Strong Yes N…" at bounding box center [588, 402] width 768 height 139
click at [274, 409] on label "Definitely not" at bounding box center [280, 417] width 154 height 25
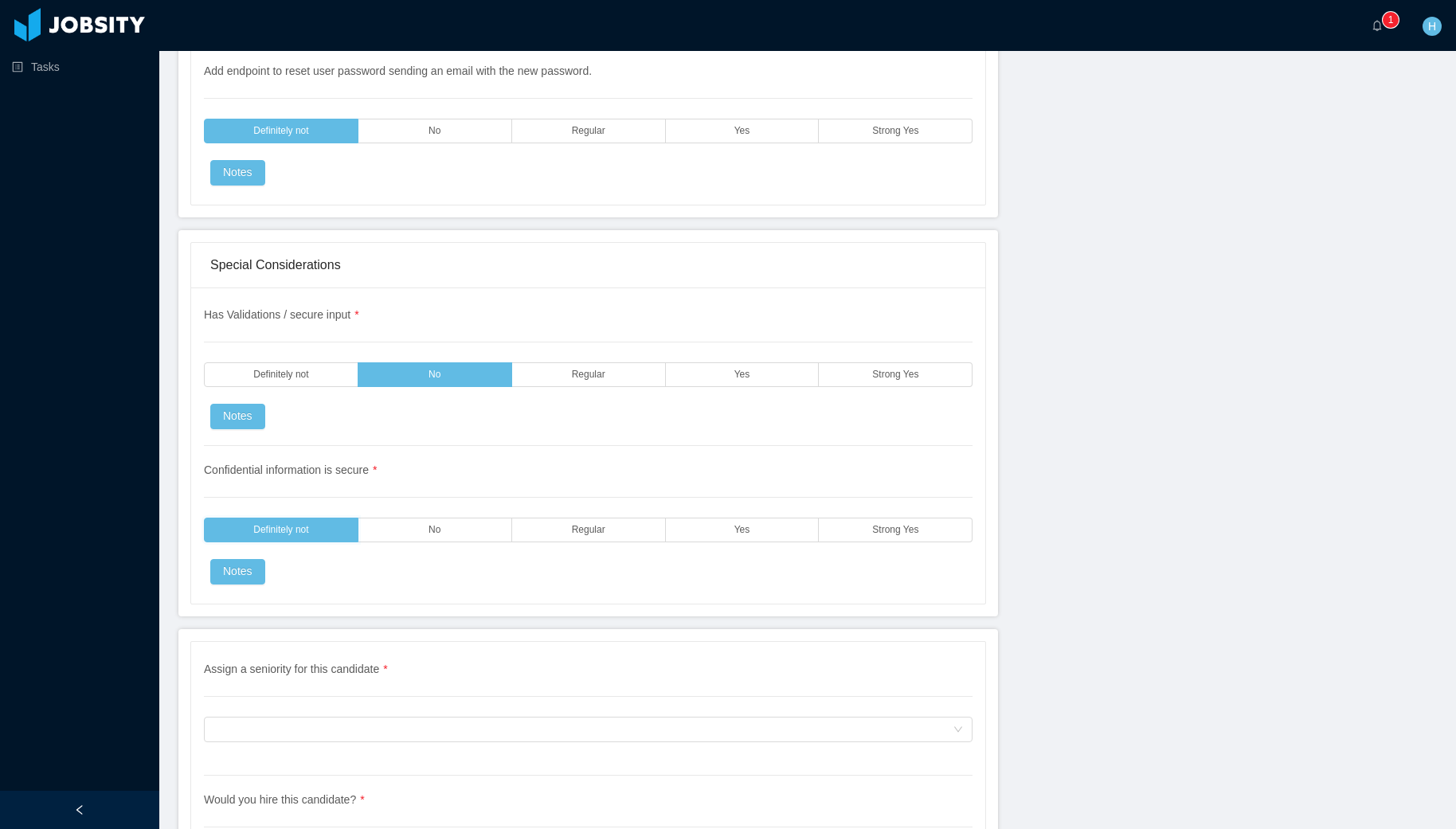
scroll to position [4299, 0]
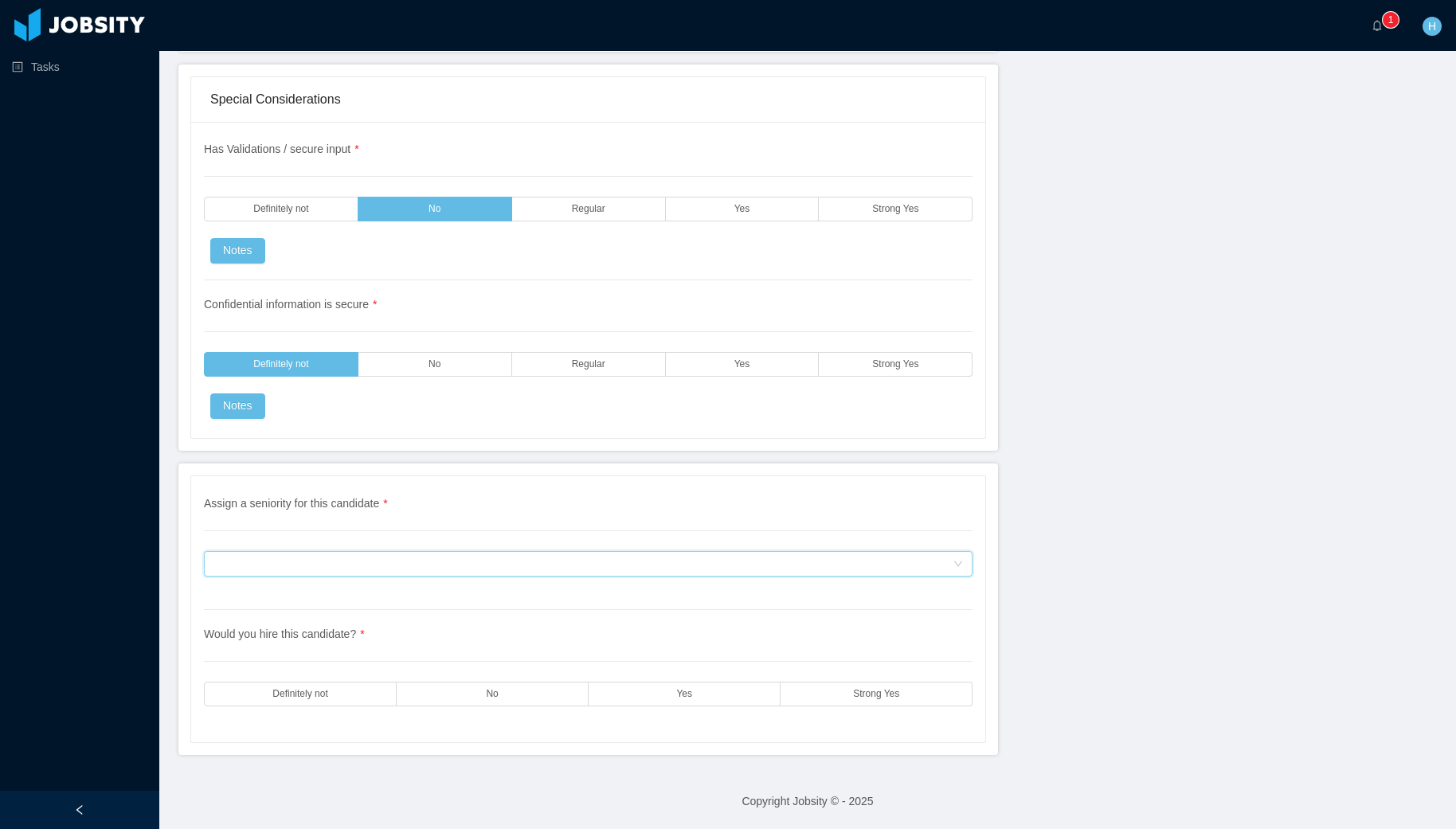
click at [473, 573] on div "Assign a seniority for this candidate" at bounding box center [583, 564] width 739 height 24
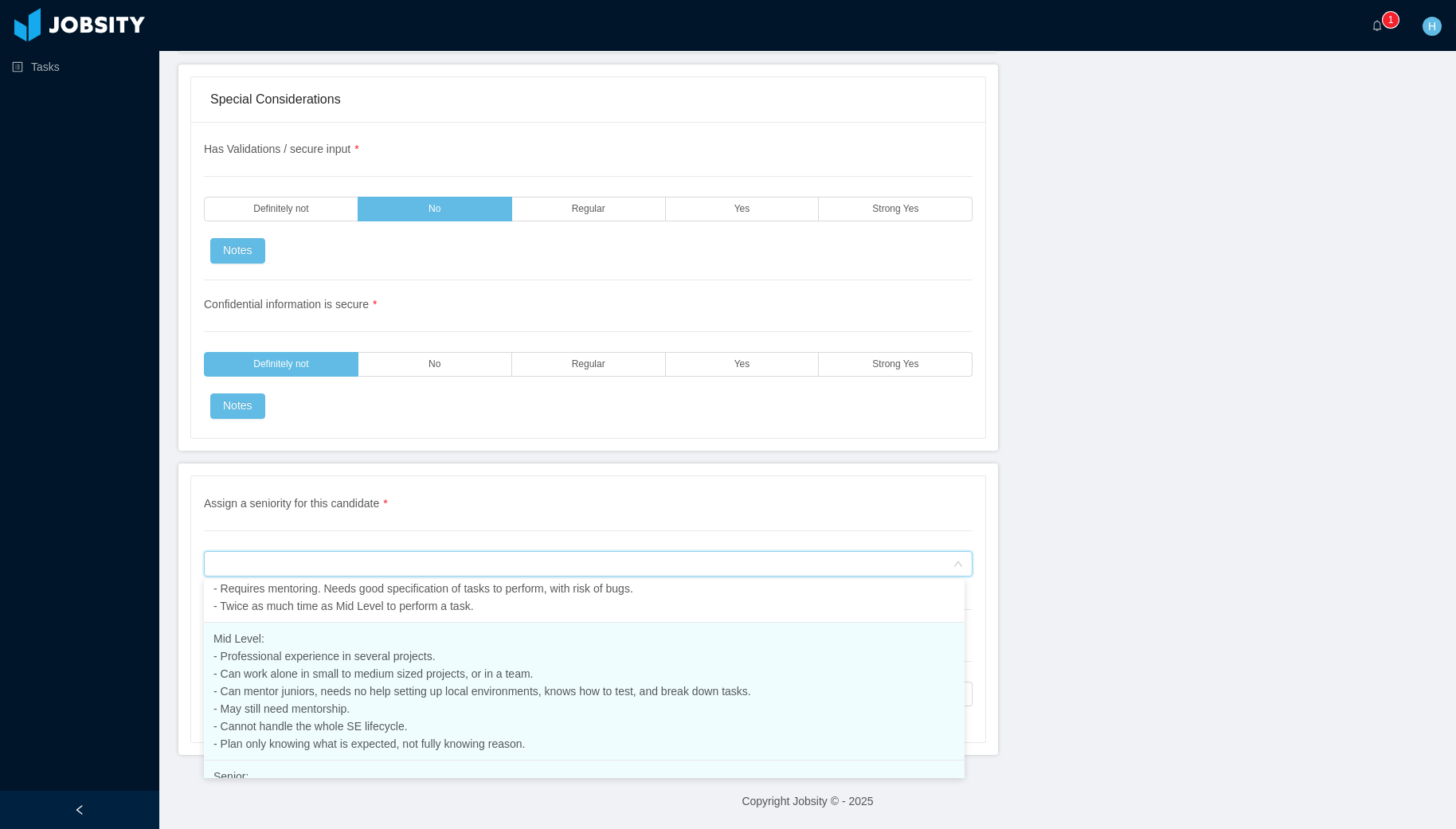
scroll to position [219, 0]
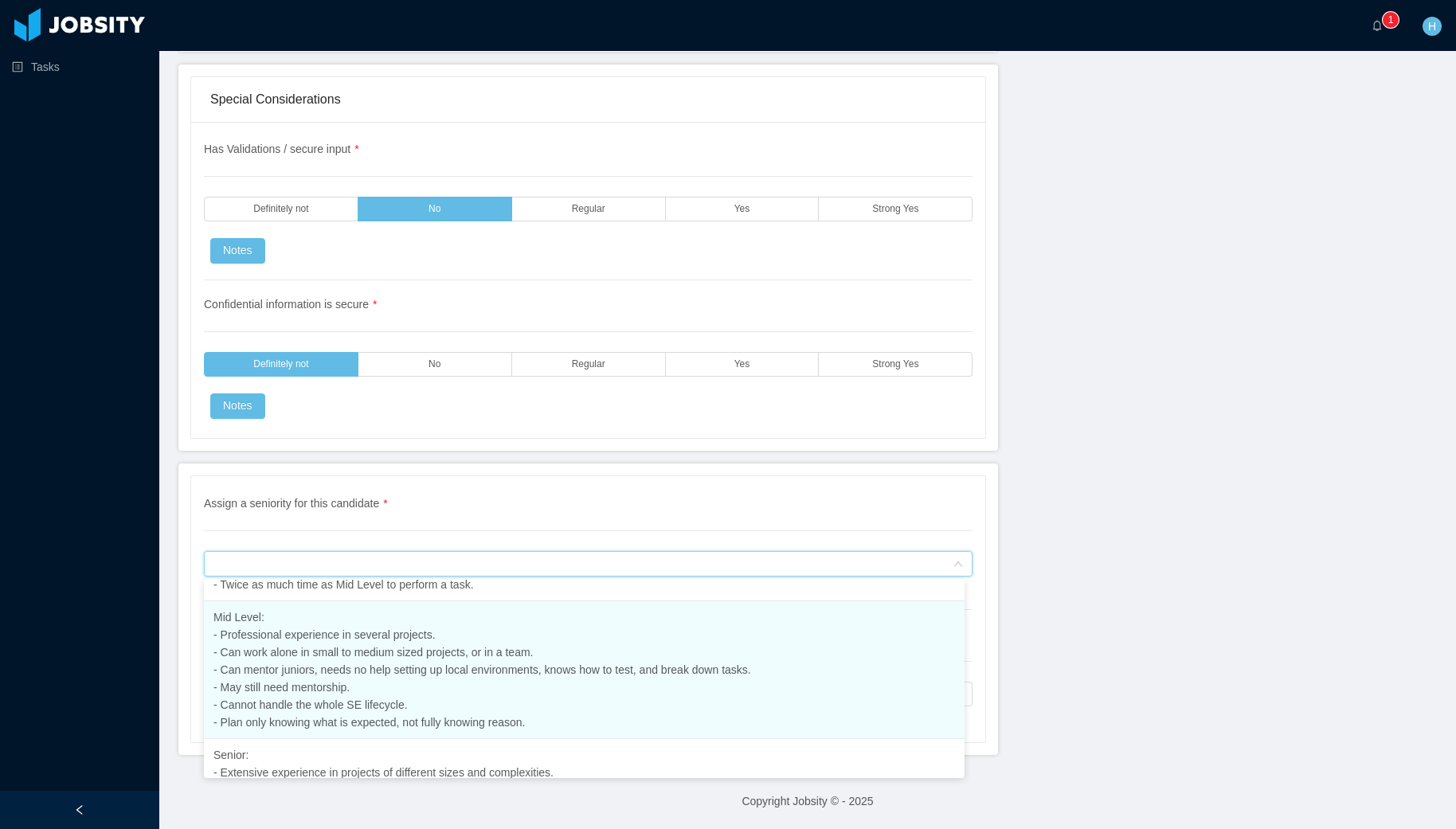
click at [337, 694] on li "Mid Level: - Professional experience in several projects. - Can work alone in s…" at bounding box center [584, 671] width 761 height 138
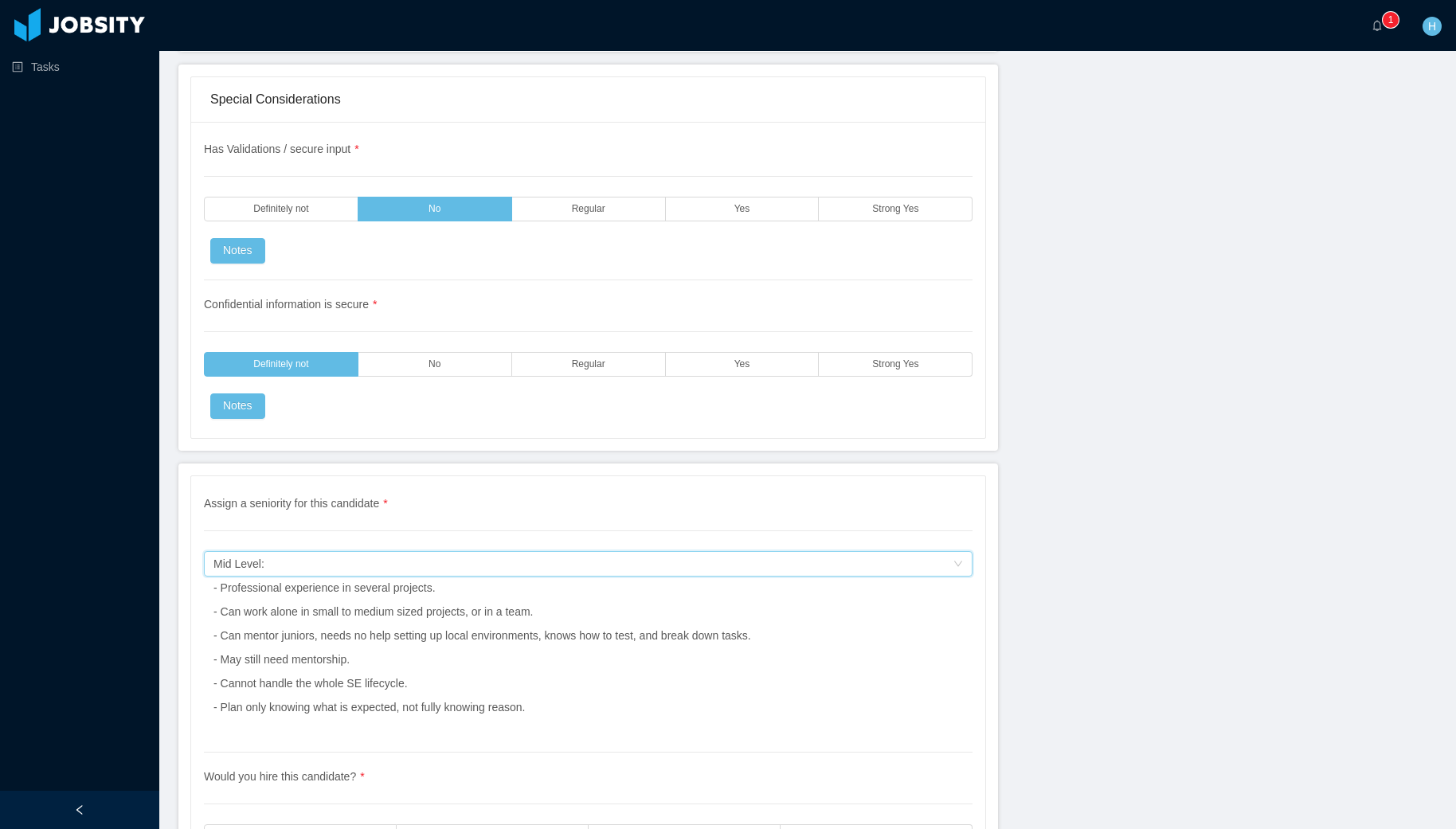
click at [443, 572] on div "Mid Level: - Professional experience in several projects. - Can work alone in s…" at bounding box center [482, 636] width 538 height 167
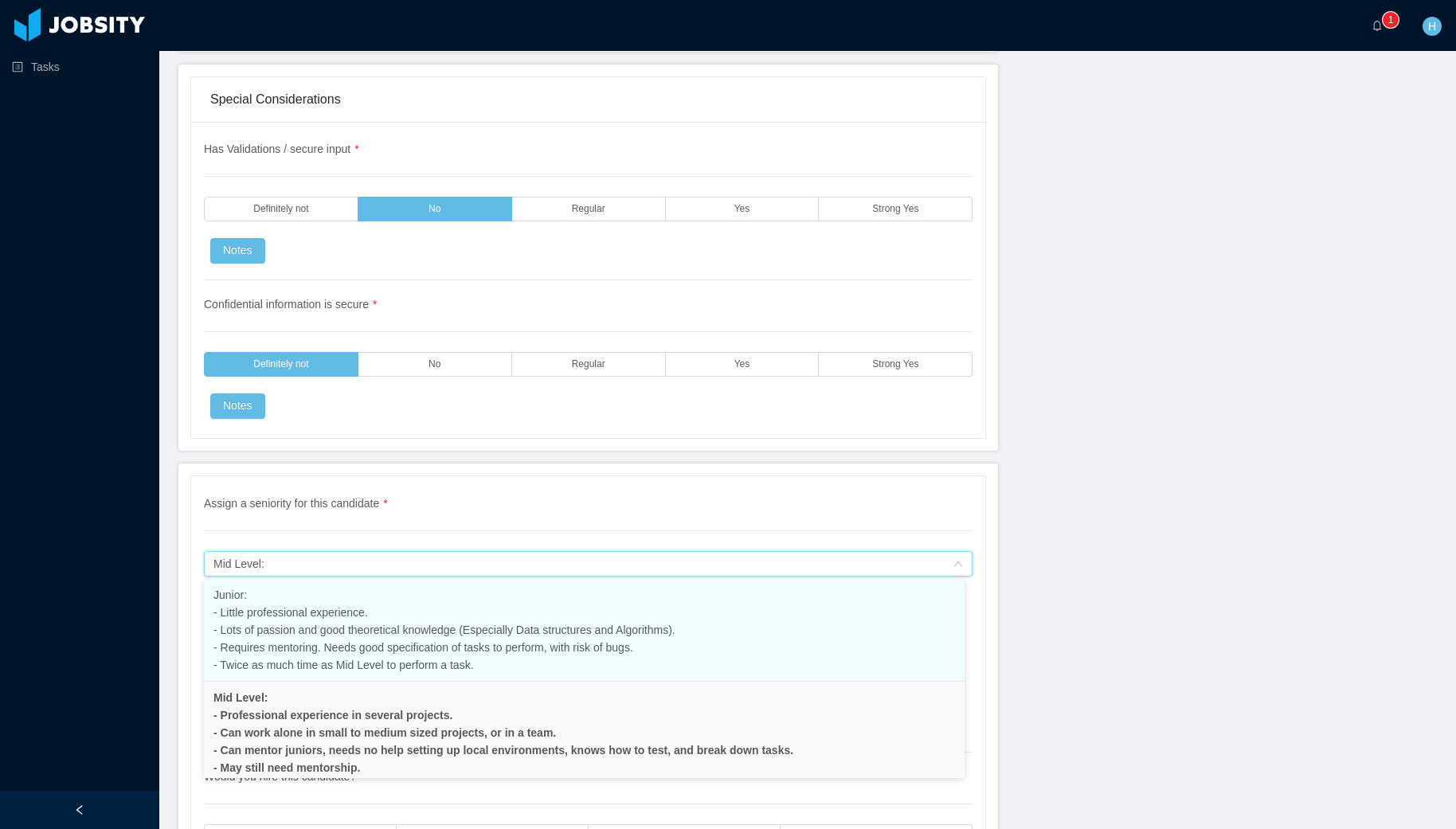
scroll to position [132, 0]
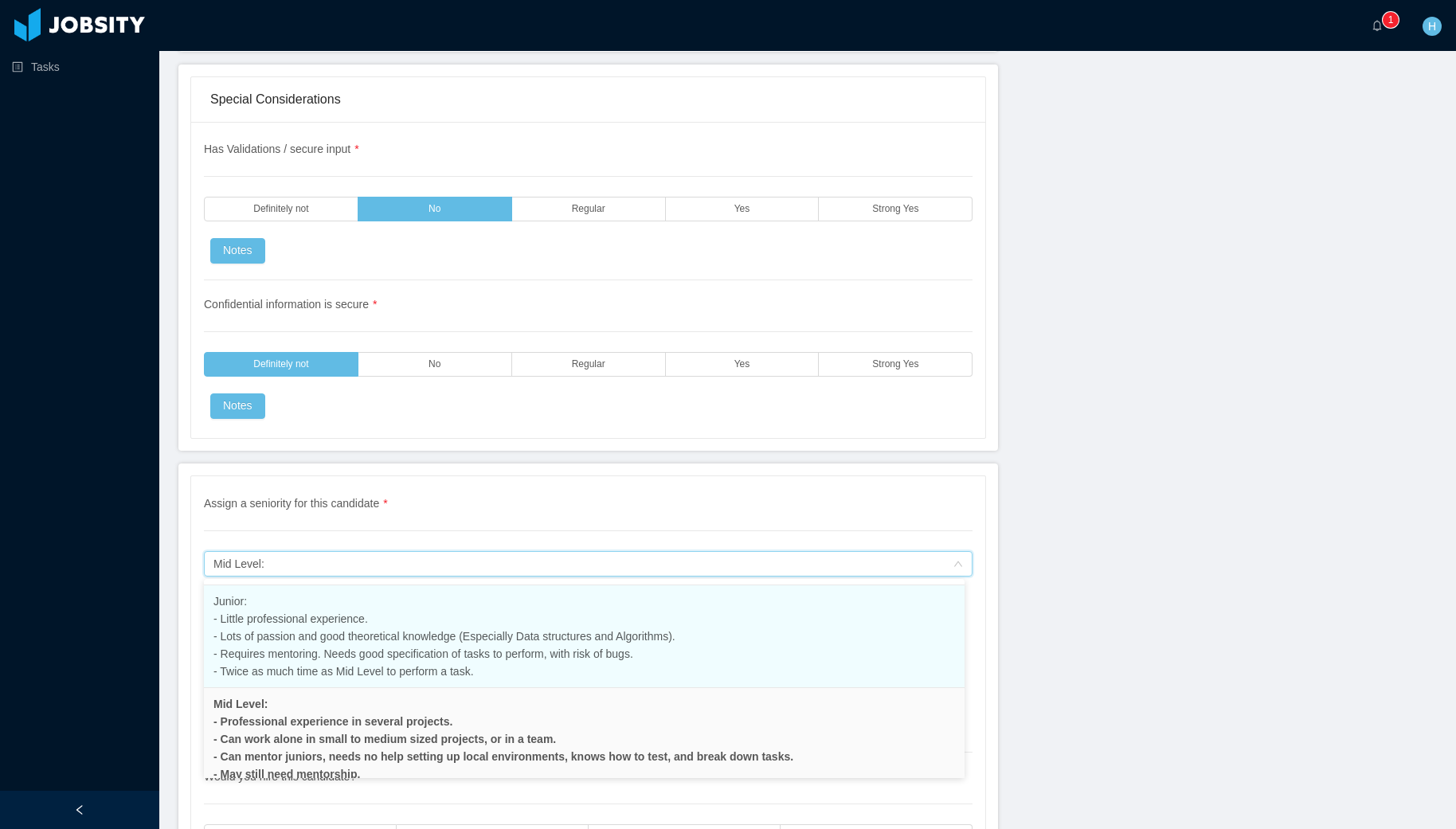
click at [321, 647] on span "Junior: - Little professional experience. - Lots of passion and good theoretica…" at bounding box center [445, 636] width 462 height 83
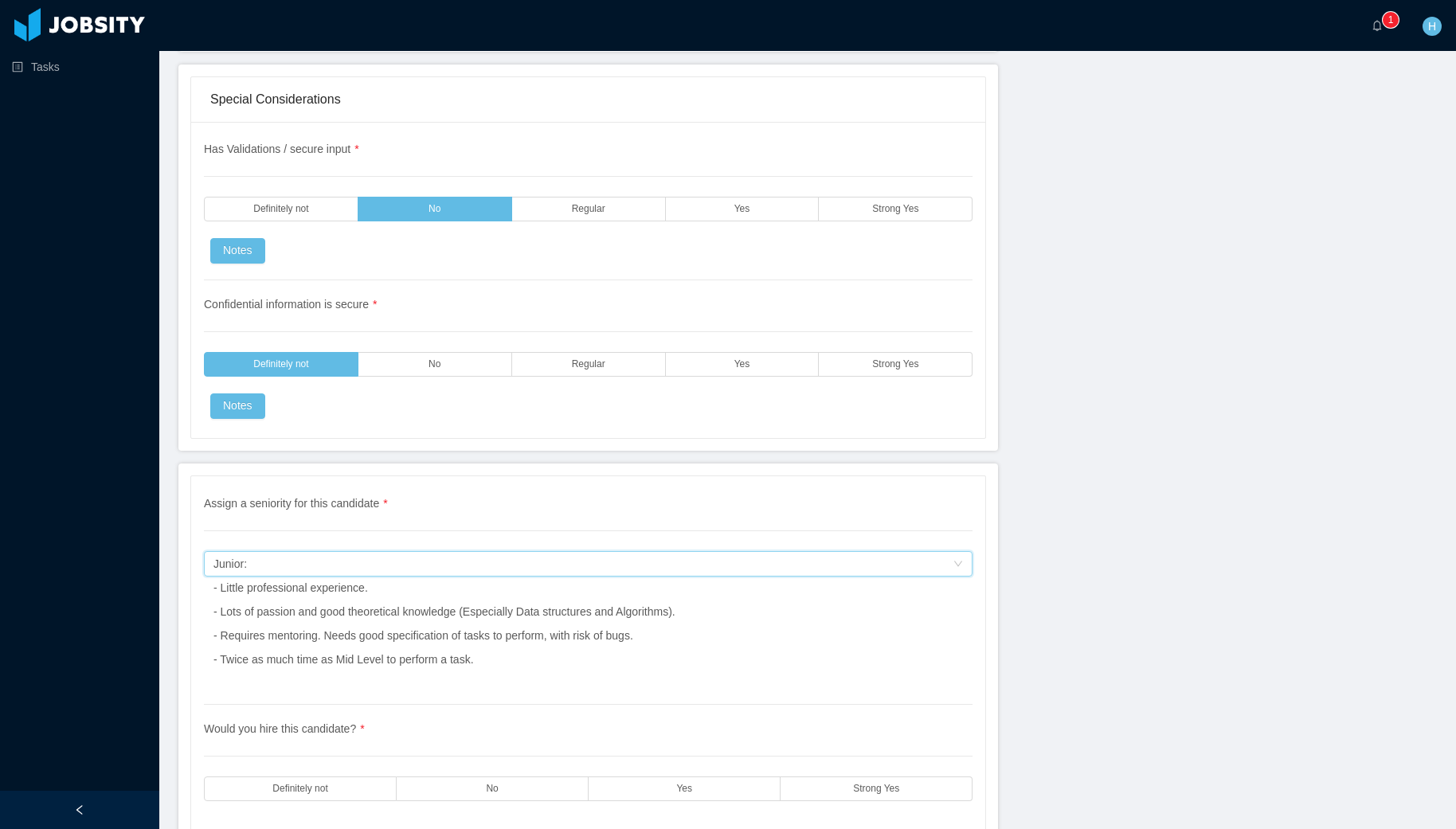
scroll to position [4394, 0]
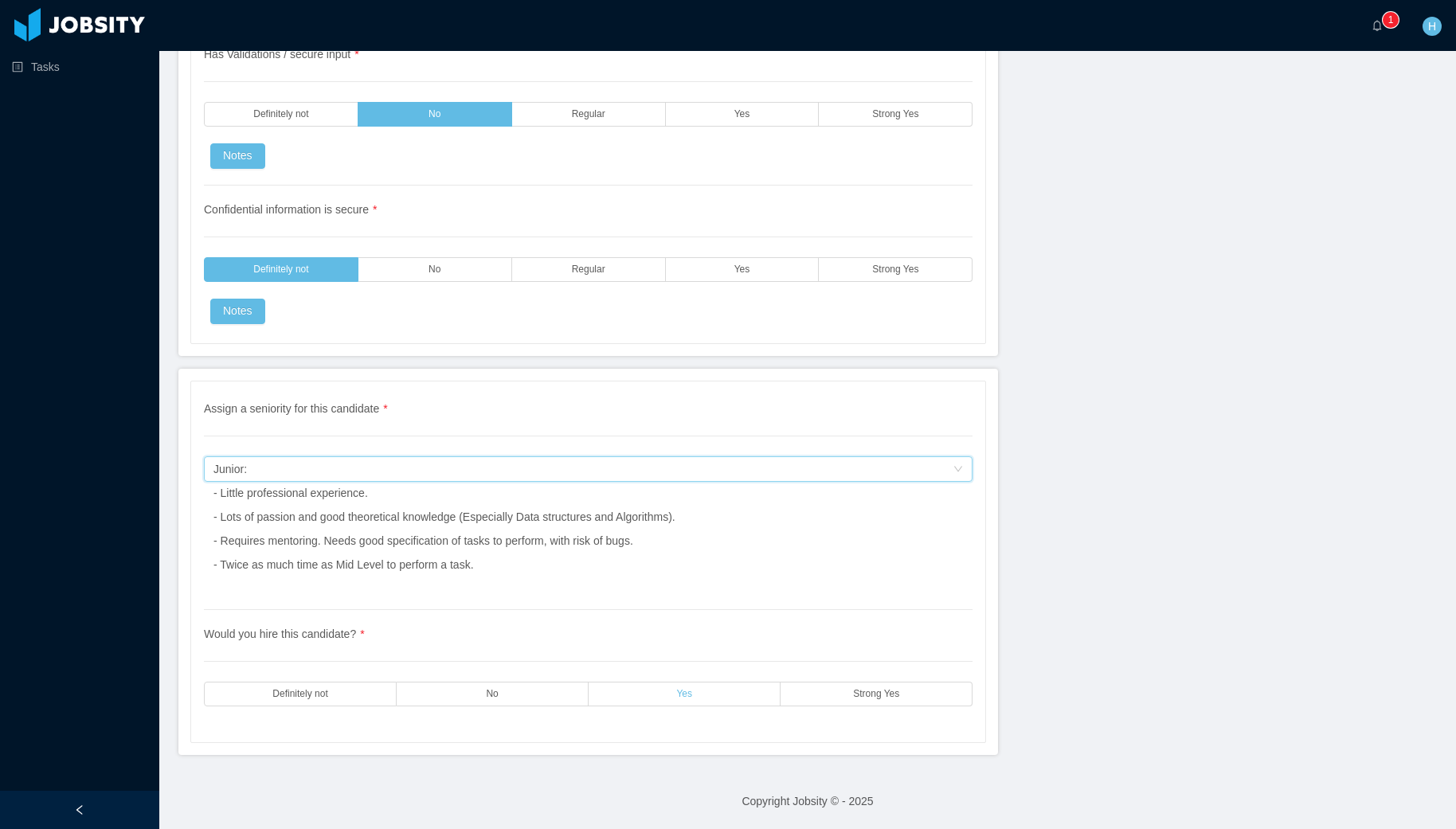
click at [589, 689] on label "Yes" at bounding box center [684, 694] width 192 height 25
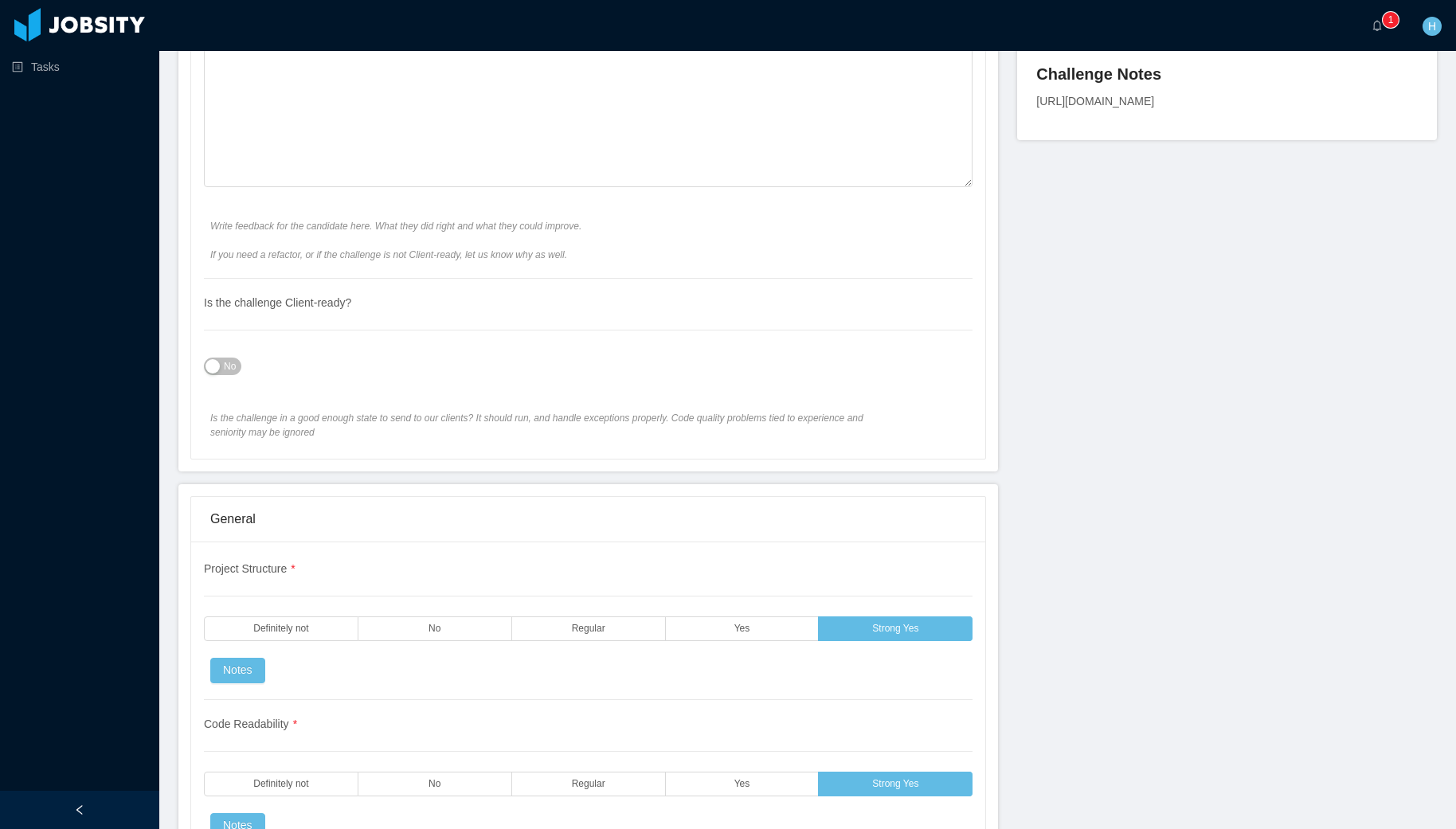
scroll to position [713, 0]
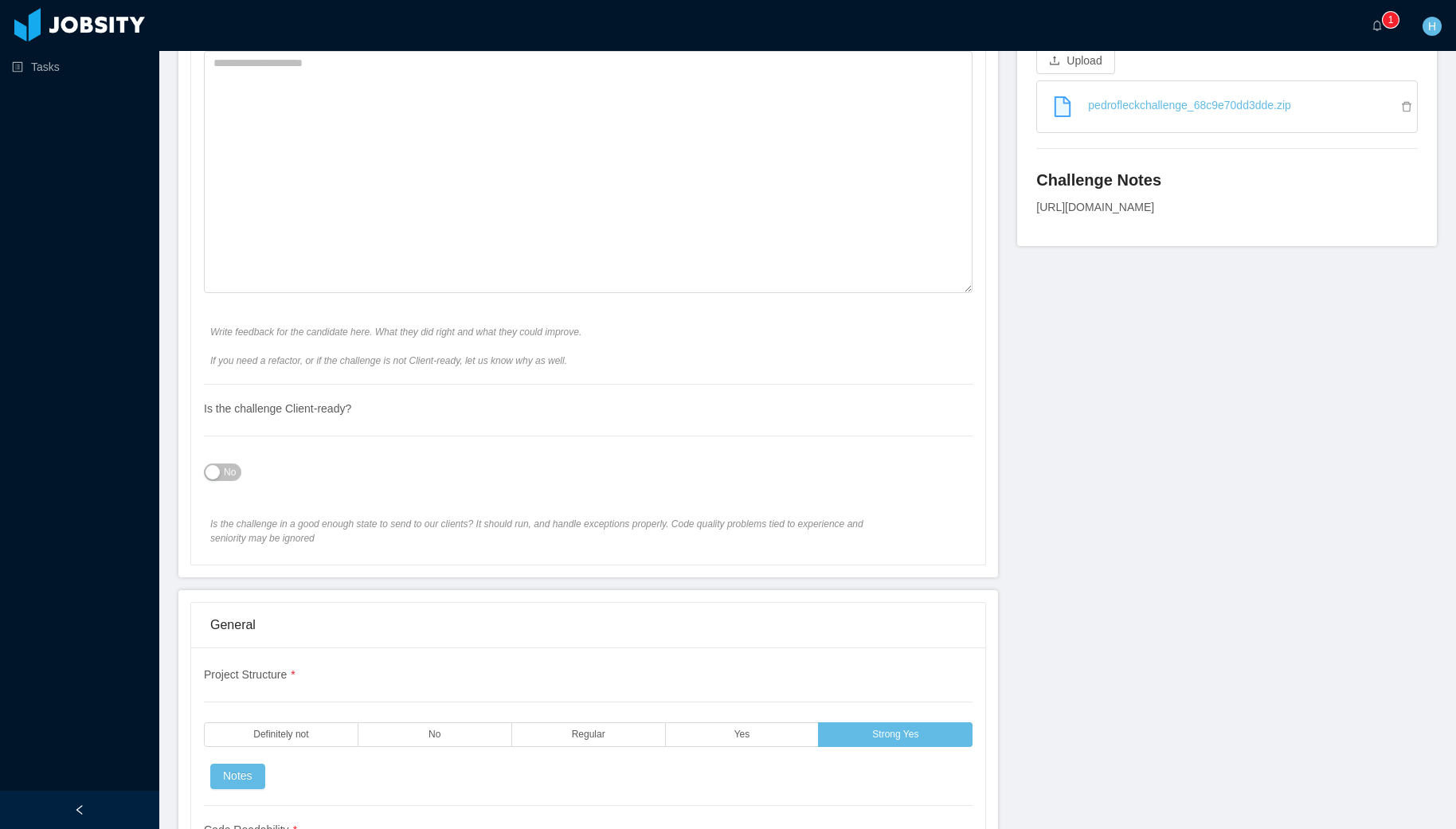
click at [222, 467] on button "No" at bounding box center [222, 472] width 37 height 18
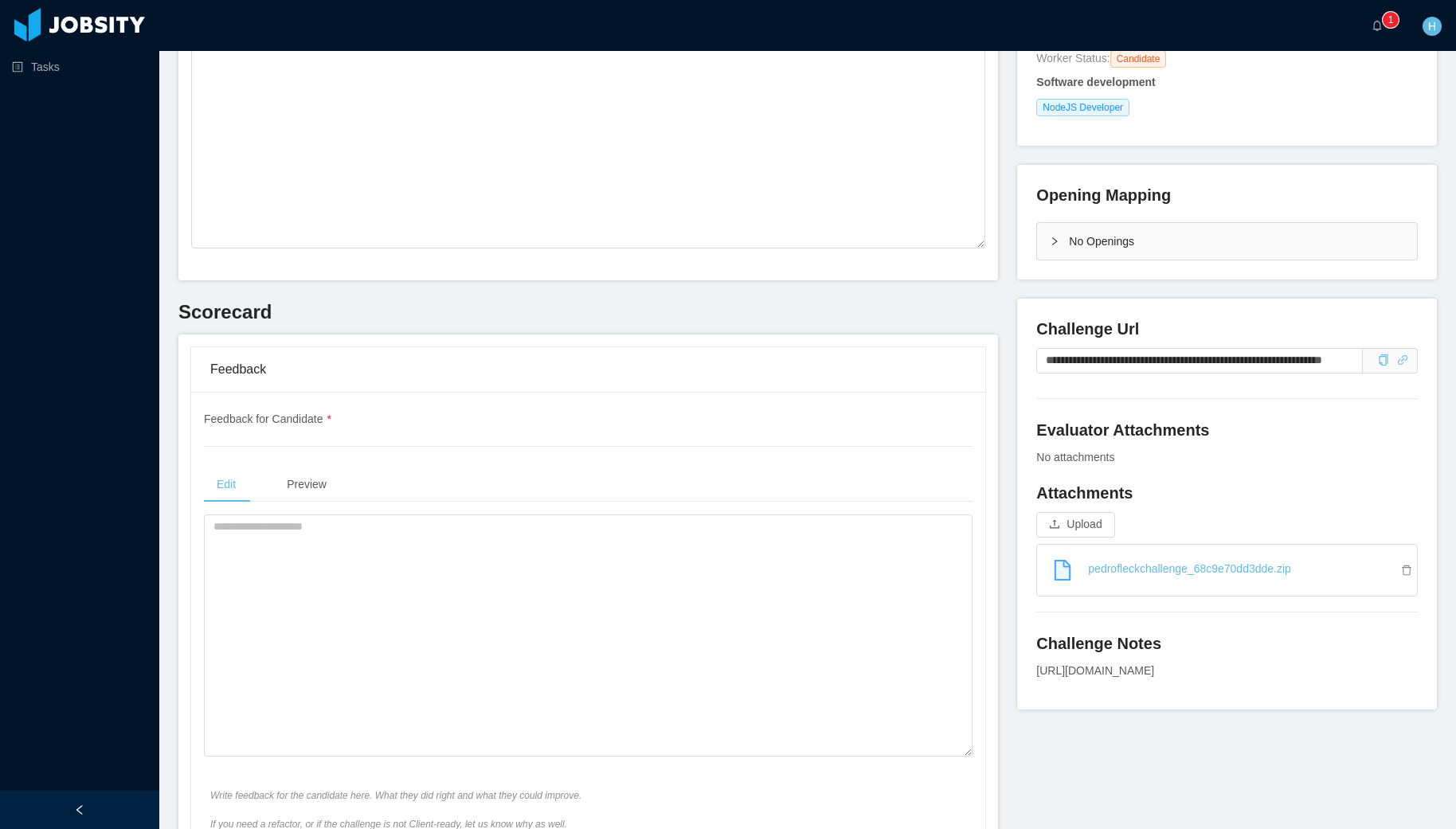
scroll to position [238, 0]
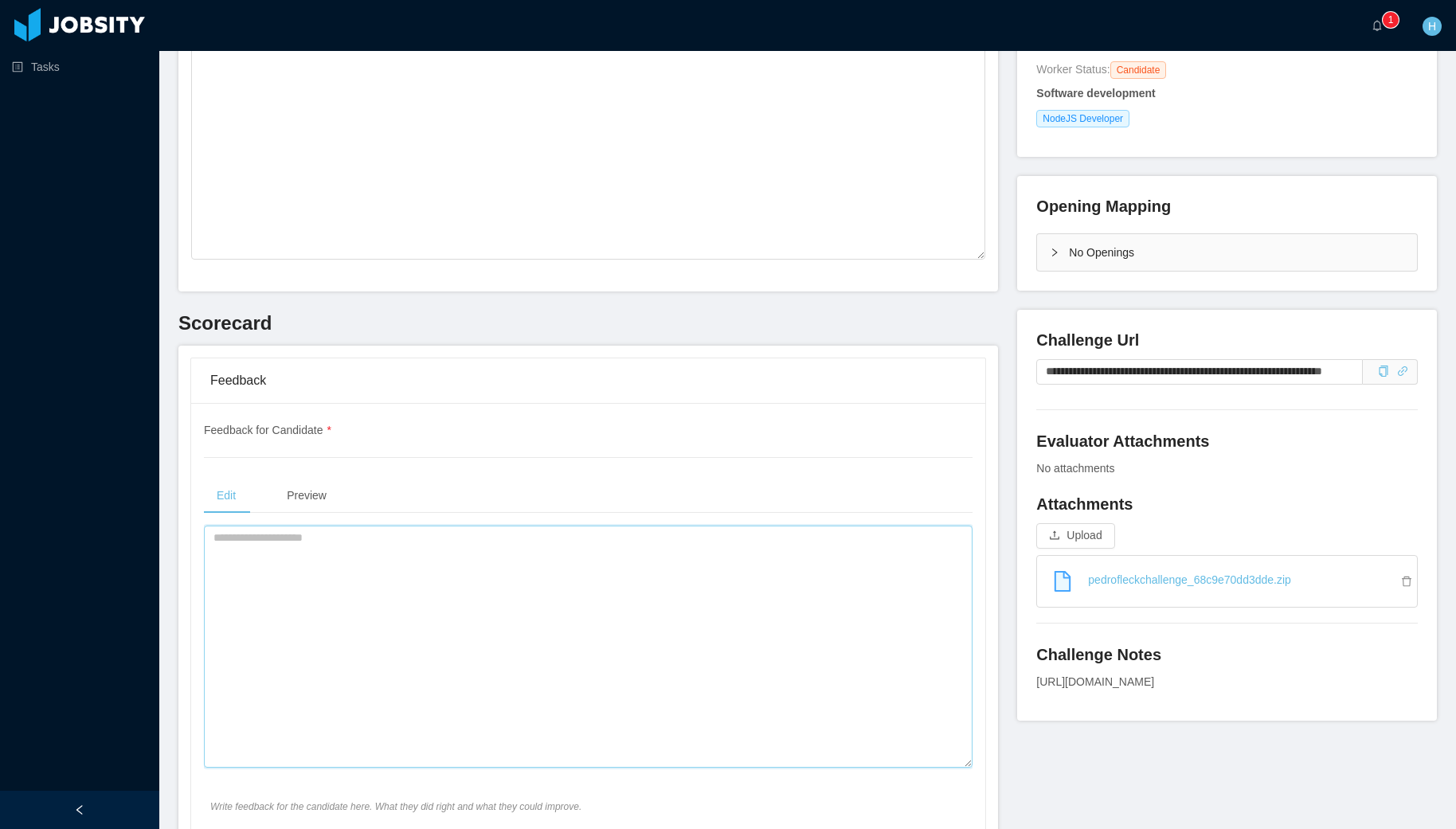
click at [266, 638] on textarea at bounding box center [588, 647] width 768 height 242
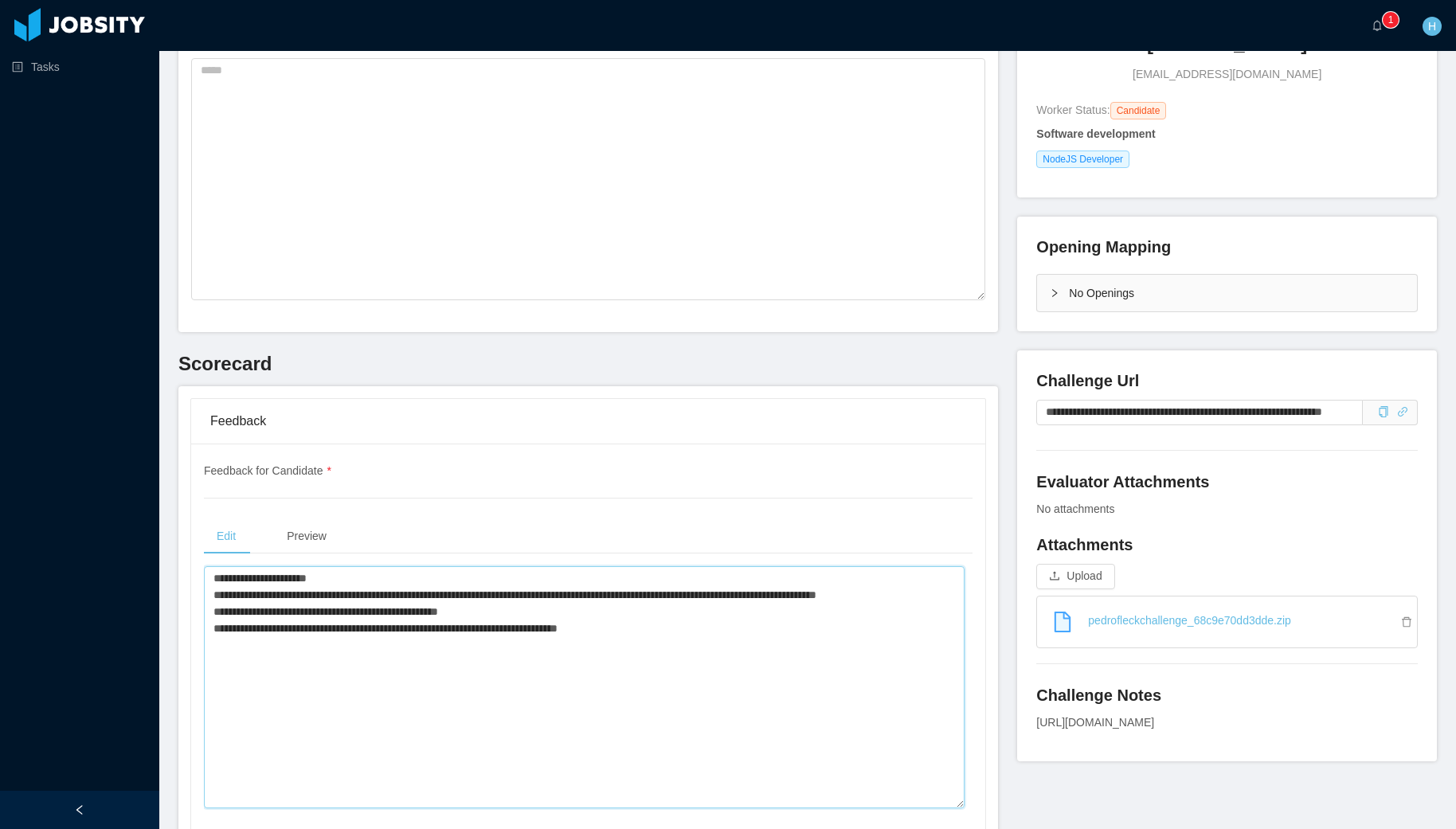
scroll to position [0, 0]
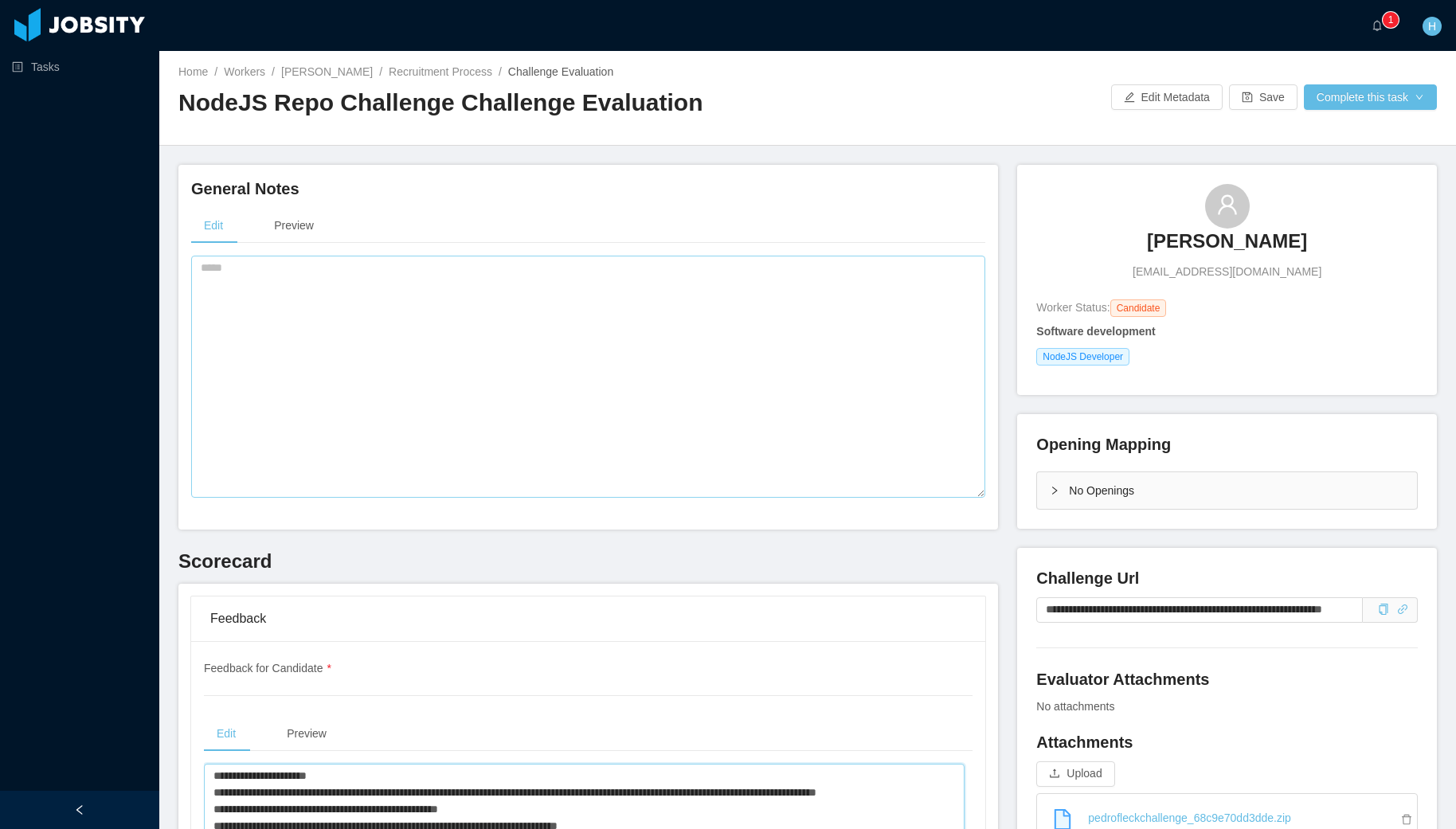
type textarea "**********"
click at [360, 314] on textarea at bounding box center [588, 377] width 794 height 242
type textarea "*"
type textarea "**********"
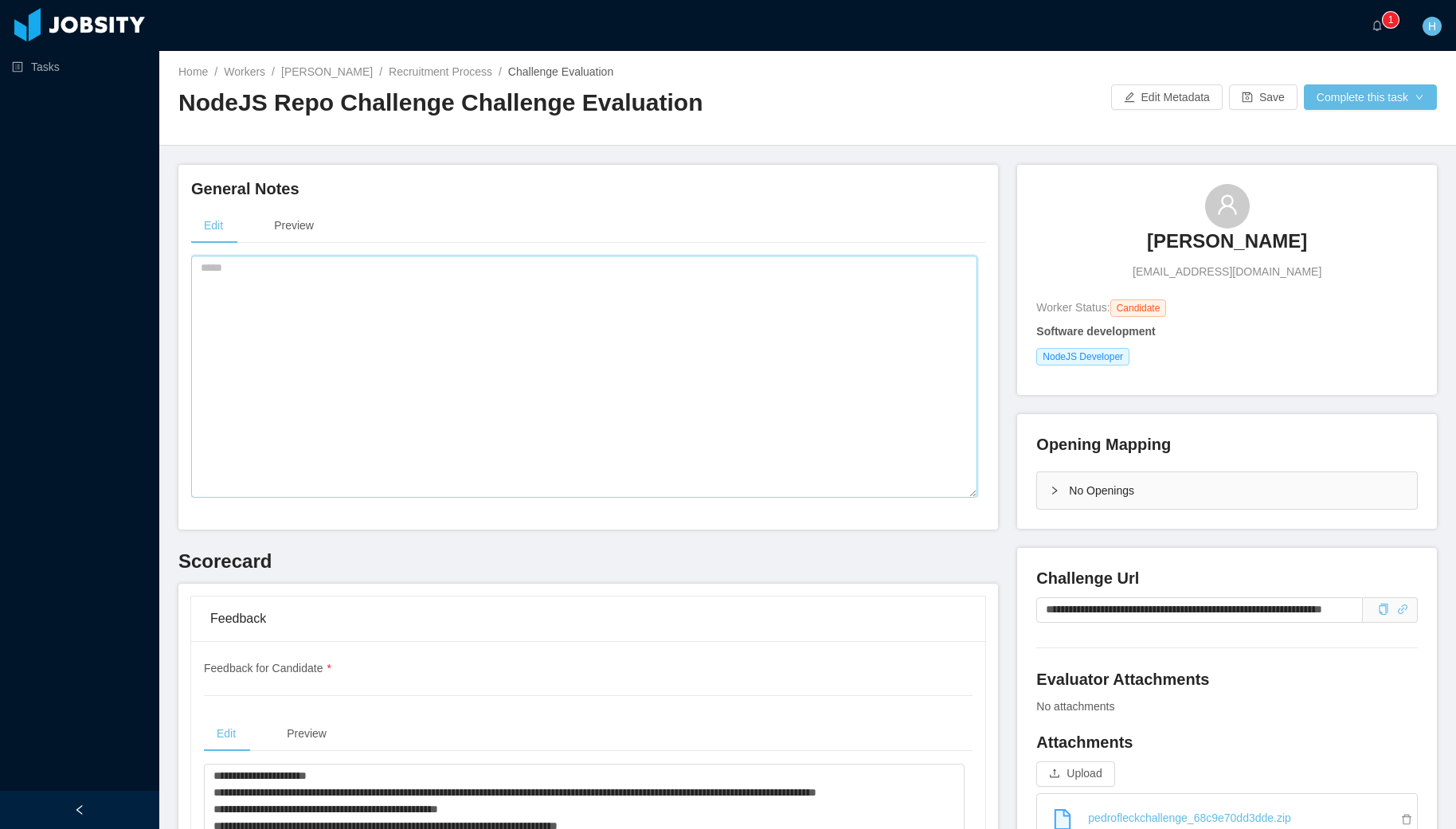
click at [591, 298] on textarea at bounding box center [584, 377] width 786 height 242
paste textarea "**********"
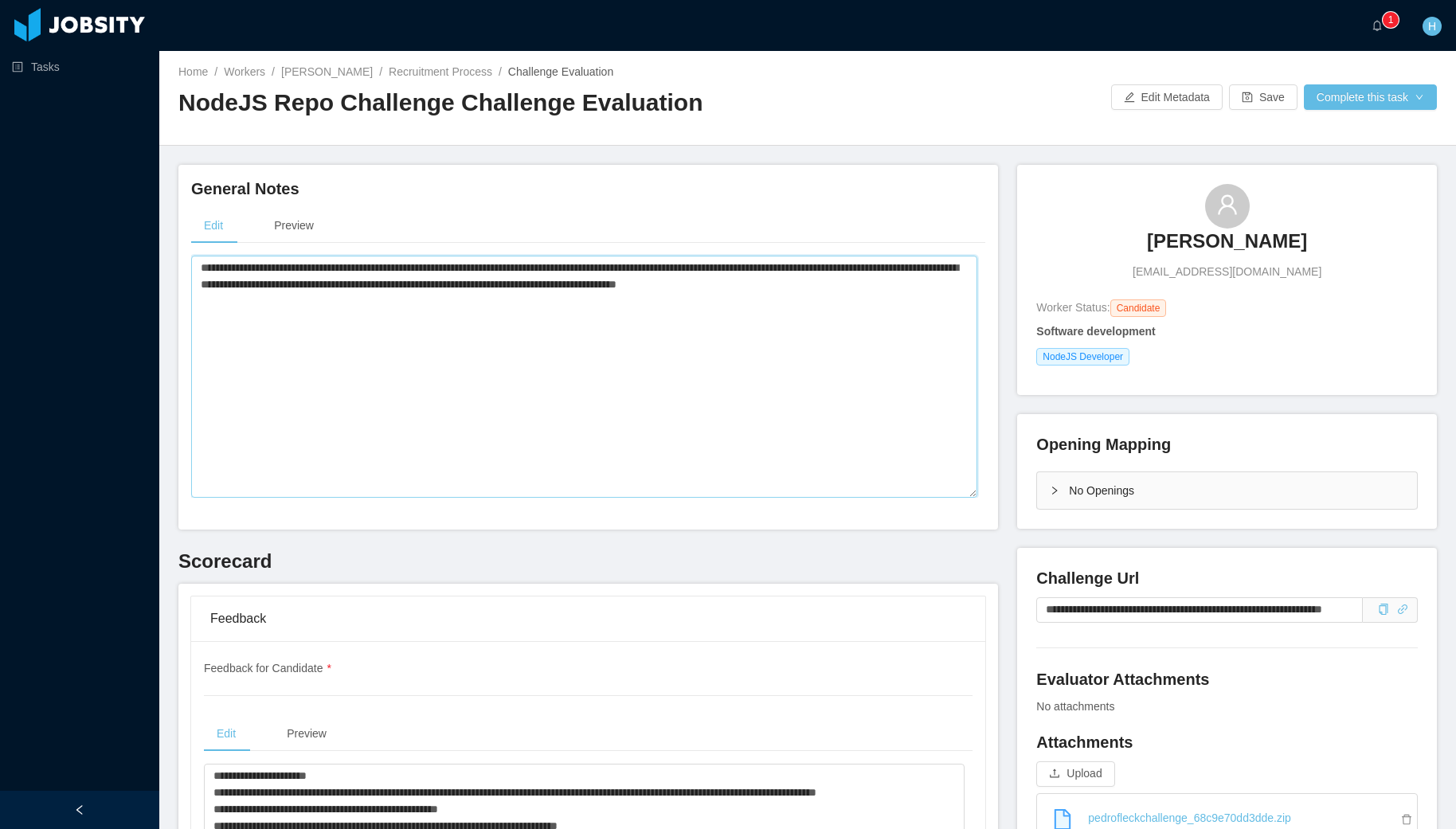
click at [623, 287] on textarea "**********" at bounding box center [584, 377] width 786 height 242
drag, startPoint x: 820, startPoint y: 316, endPoint x: 933, endPoint y: 293, distance: 115.3
click at [827, 317] on textarea "**********" at bounding box center [584, 377] width 786 height 242
drag, startPoint x: 971, startPoint y: 288, endPoint x: 112, endPoint y: 271, distance: 859.2
click at [112, 271] on section "**********" at bounding box center [728, 414] width 1456 height 829
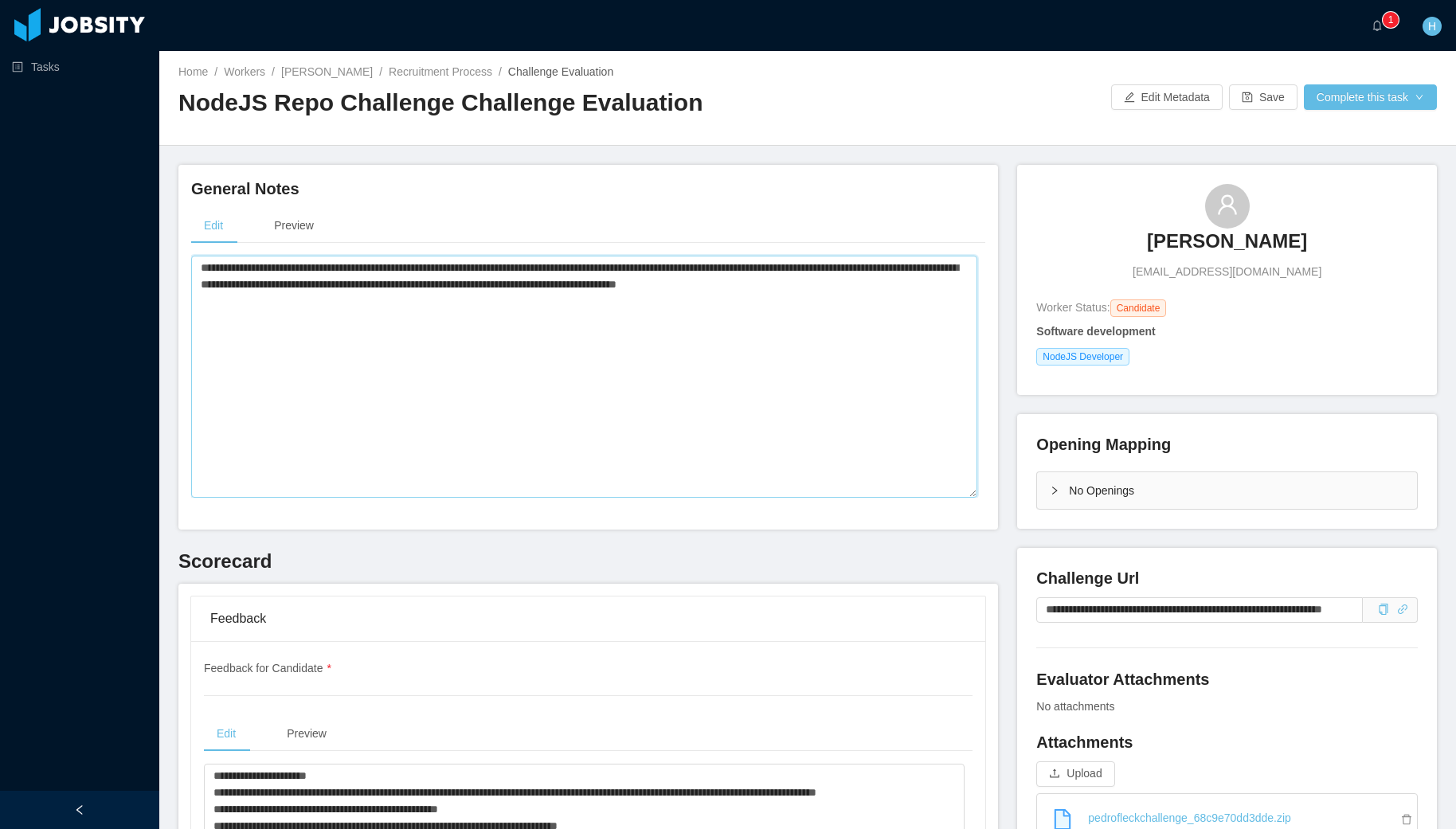
paste textarea "**********"
type textarea "**********"
click at [455, 303] on textarea "**********" at bounding box center [584, 377] width 786 height 242
click at [578, 338] on textarea "**********" at bounding box center [584, 377] width 786 height 242
click at [1360, 92] on button "Complete this task" at bounding box center [1370, 97] width 133 height 26
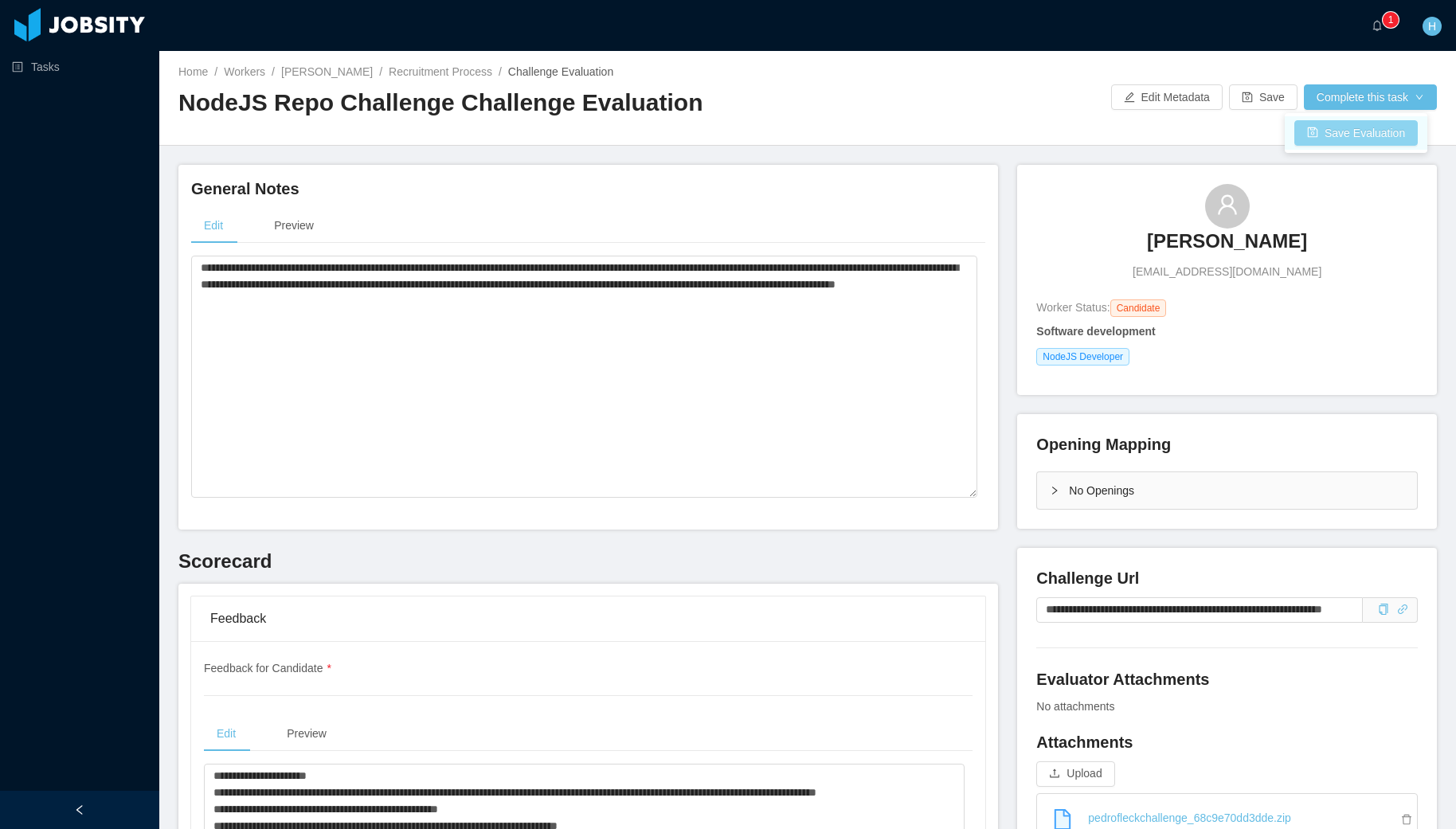
click at [1325, 137] on button "Save Evaluation" at bounding box center [1355, 133] width 124 height 26
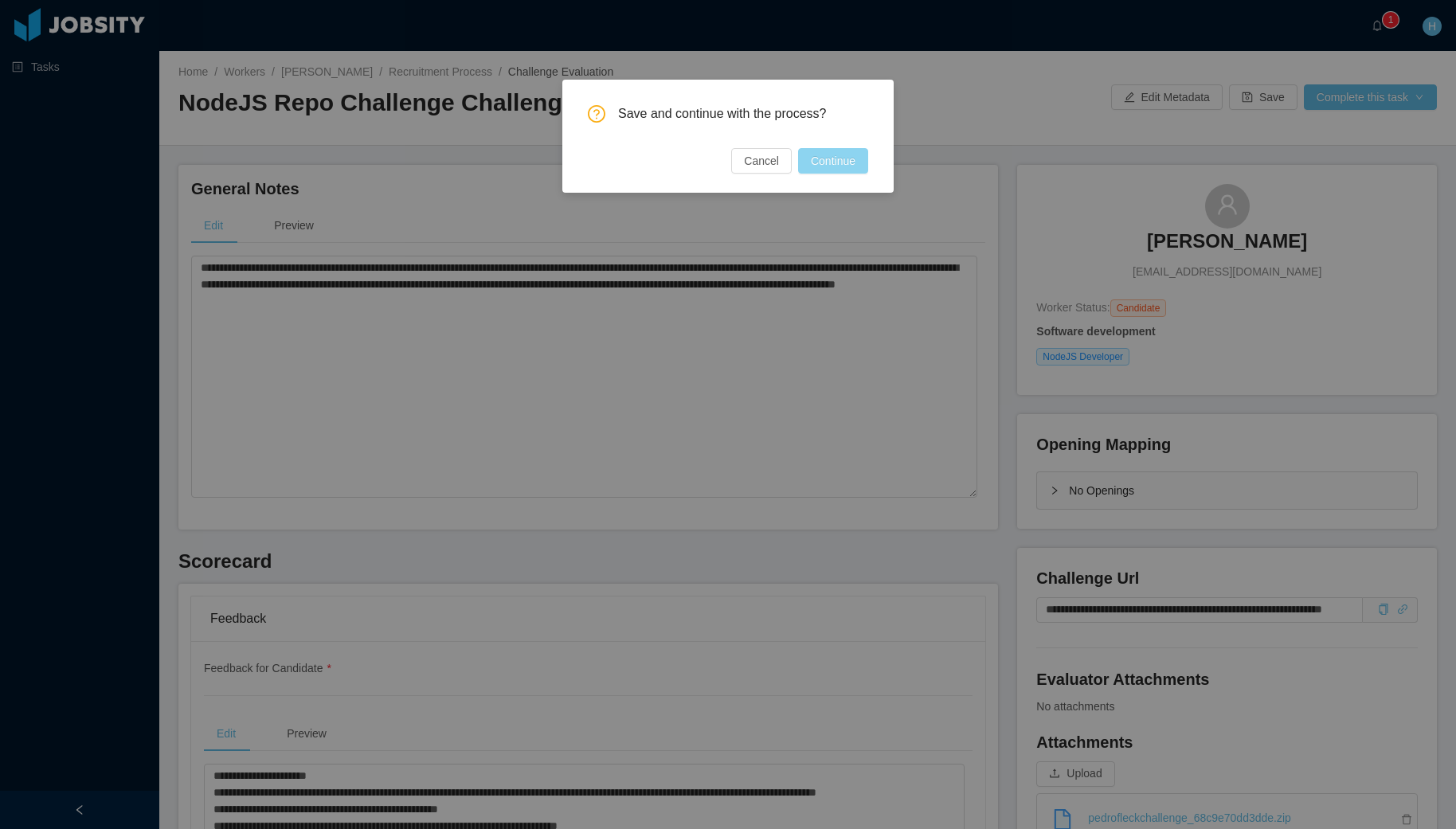
click at [820, 161] on button "Continue" at bounding box center [833, 161] width 70 height 26
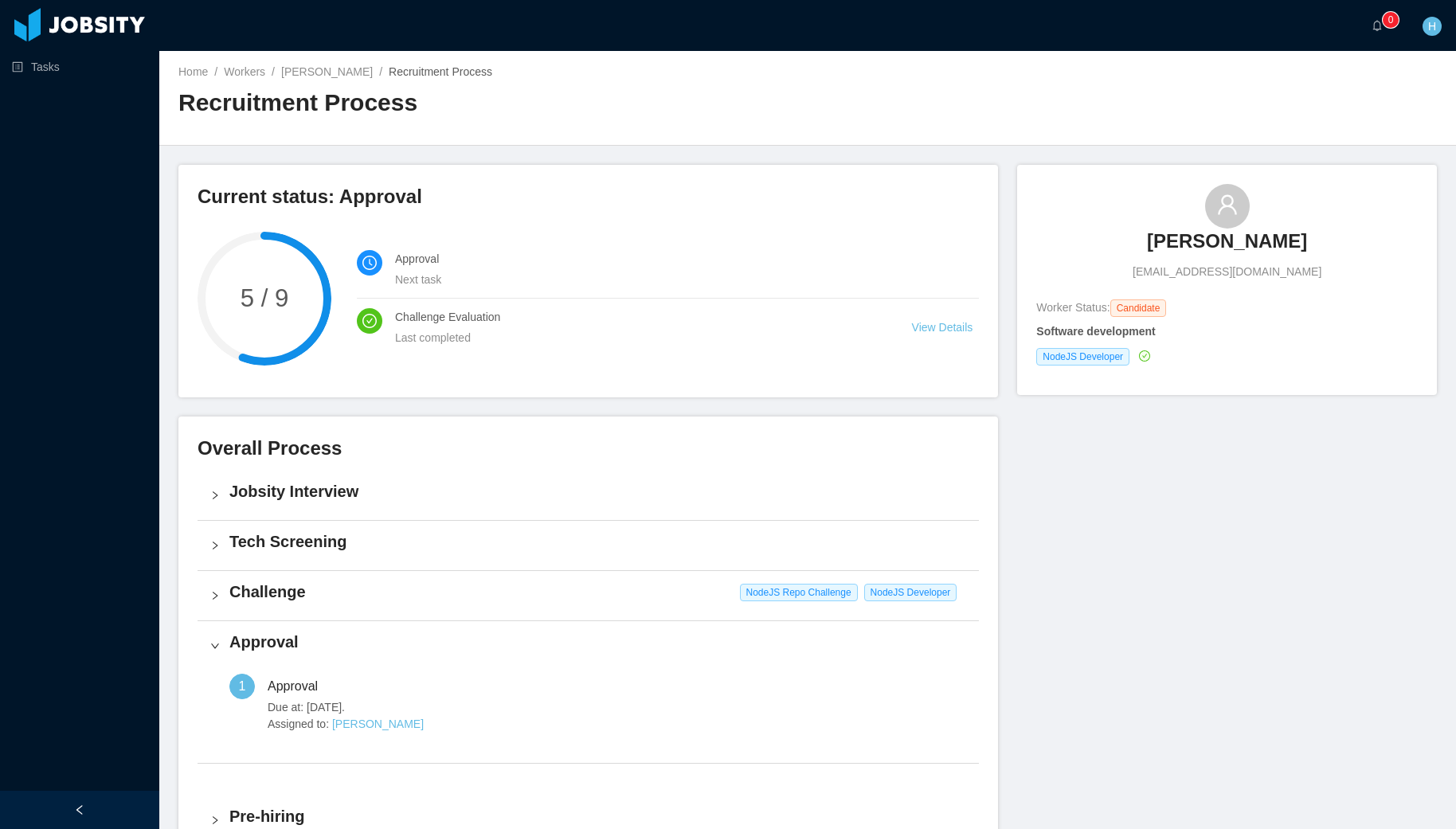
click at [350, 560] on div "Tech Screening" at bounding box center [588, 545] width 781 height 49
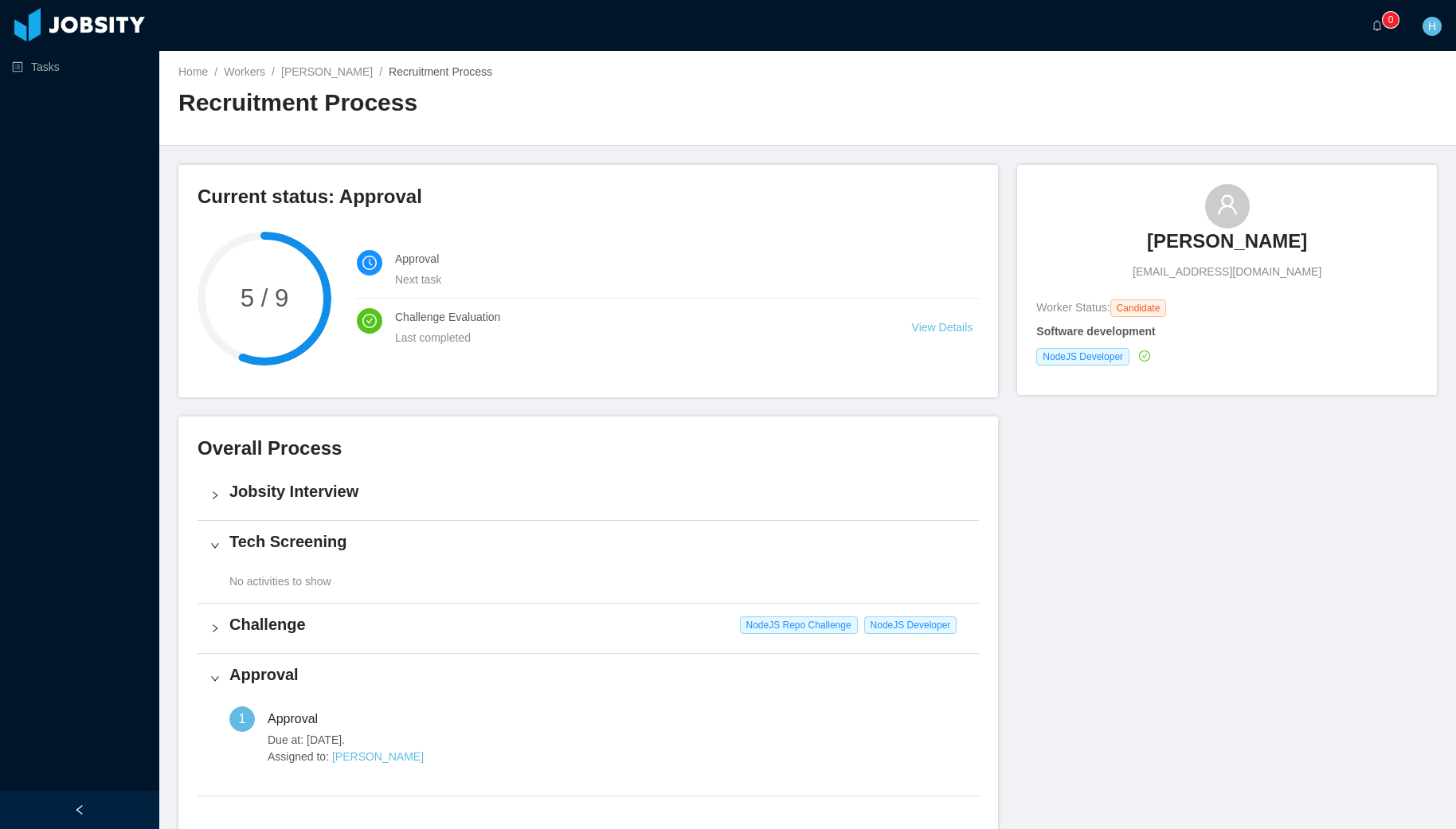
click at [348, 551] on h4 "Tech Screening" at bounding box center [597, 542] width 737 height 22
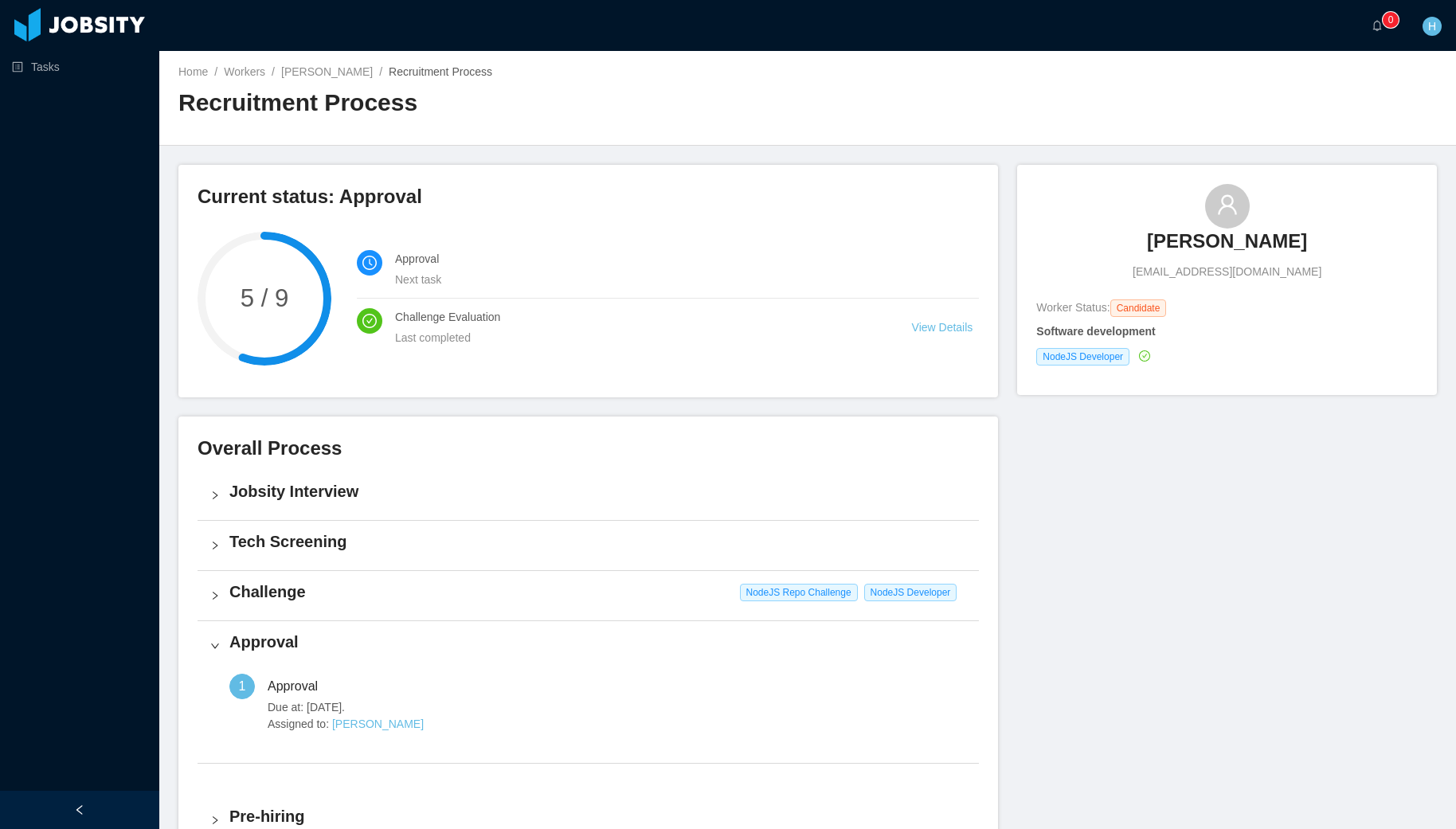
click at [303, 484] on h4 "Jobsity Interview" at bounding box center [597, 492] width 737 height 22
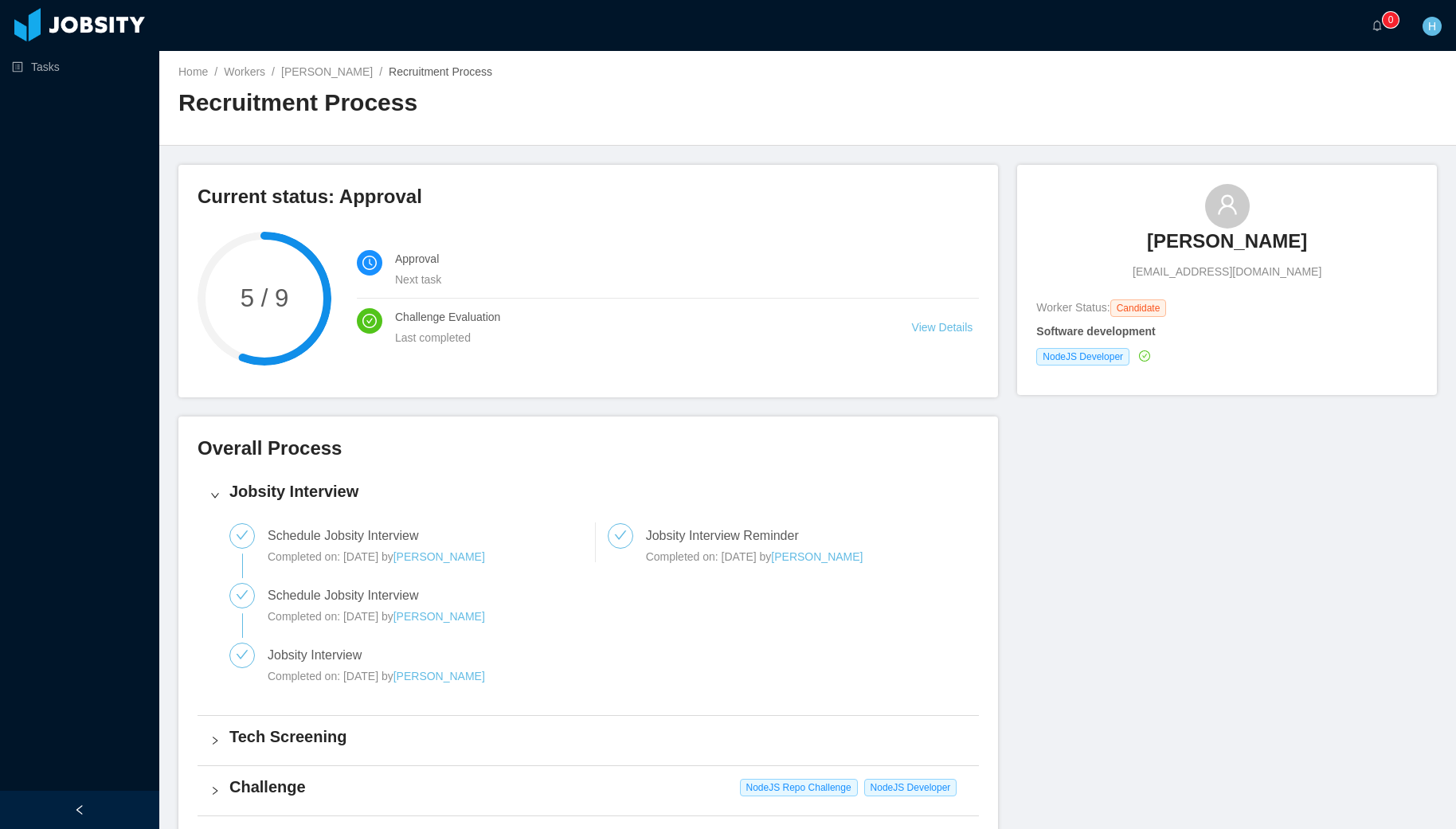
click at [303, 484] on h4 "Jobsity Interview" at bounding box center [597, 492] width 737 height 22
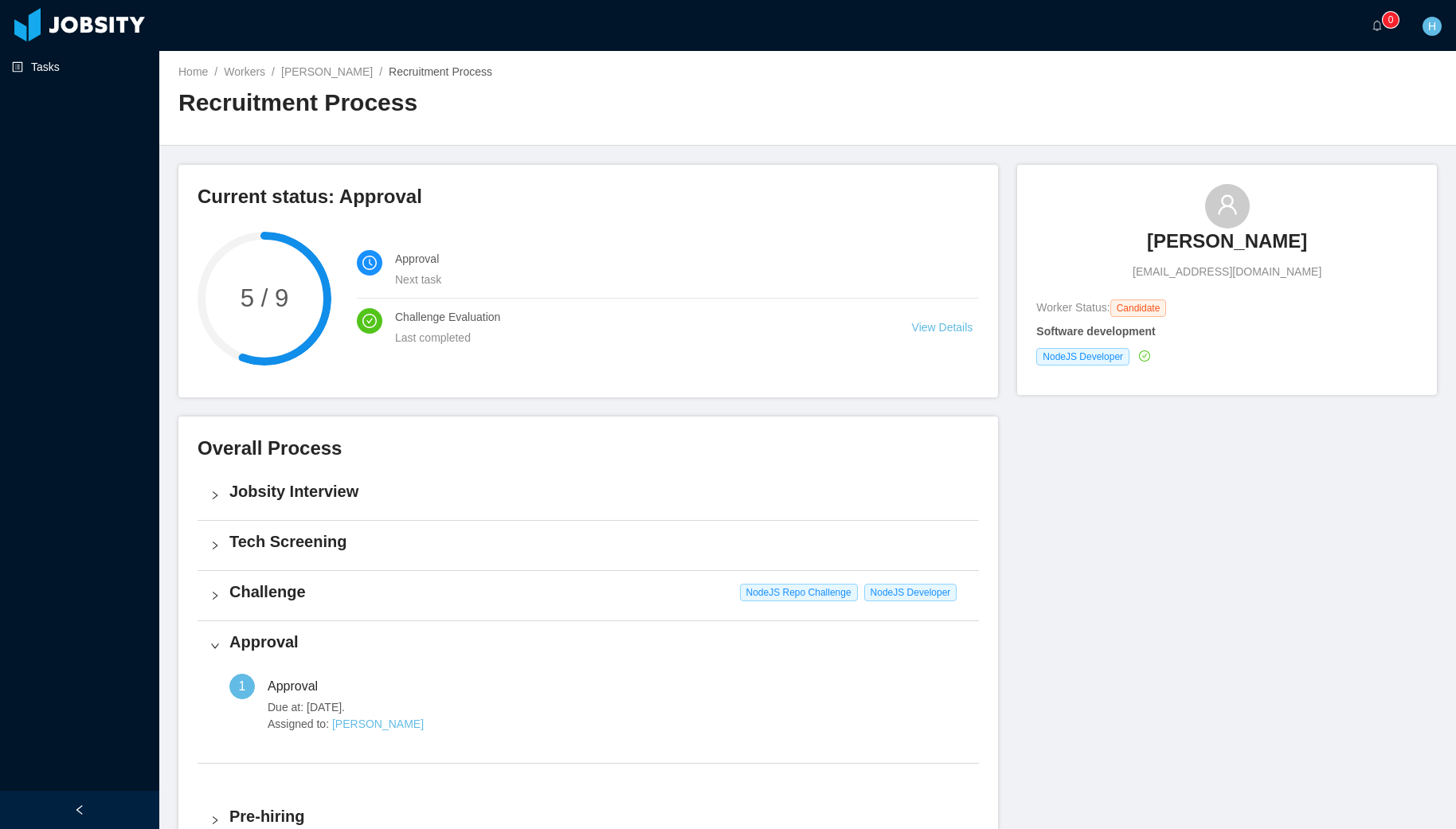
click at [65, 72] on link "Tasks" at bounding box center [79, 66] width 135 height 32
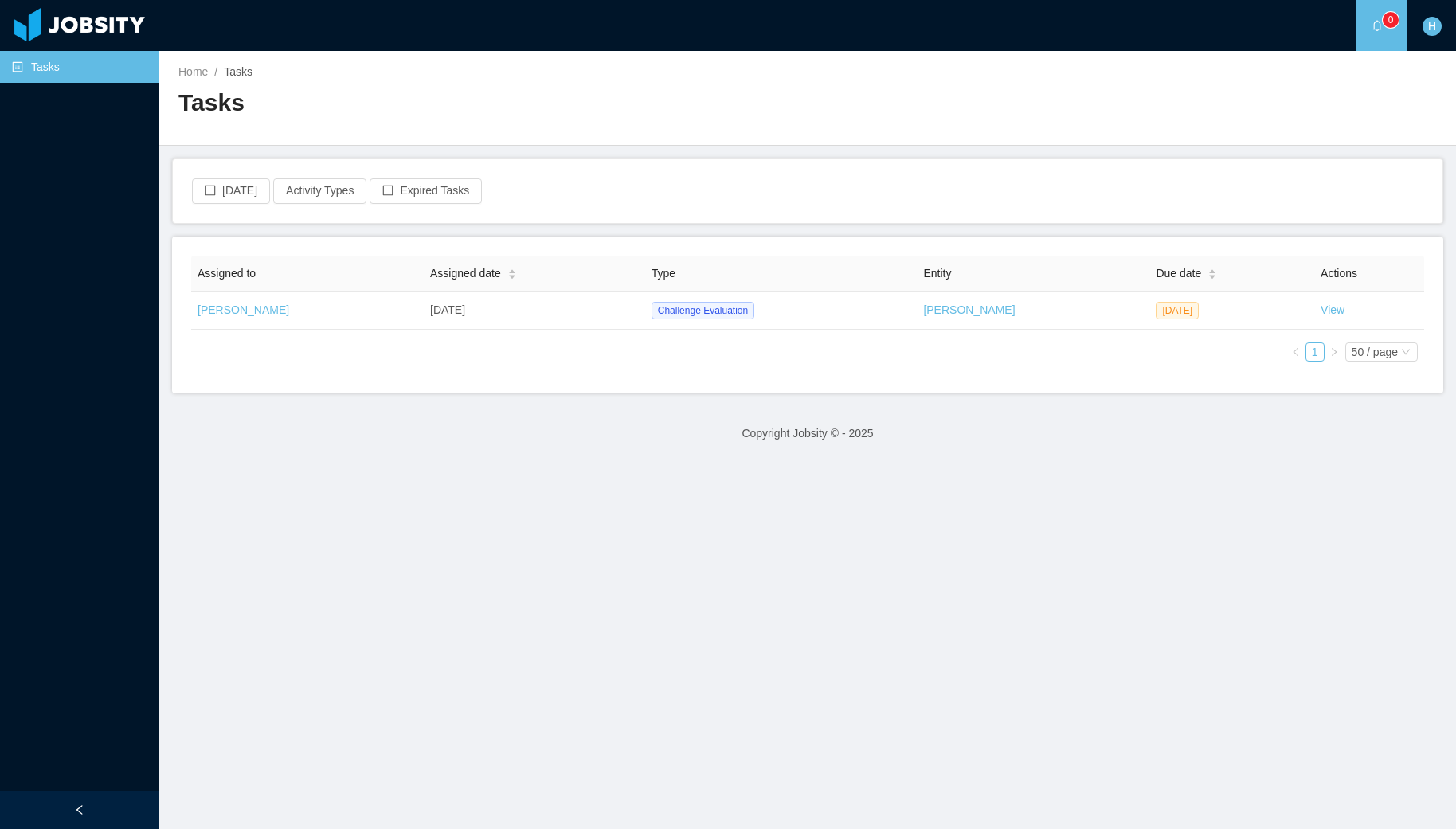
click at [758, 497] on main "Home / Tasks / Tasks [DATE] Activity Types Expired Tasks Assigned to Assigned d…" at bounding box center [808, 440] width 1297 height 778
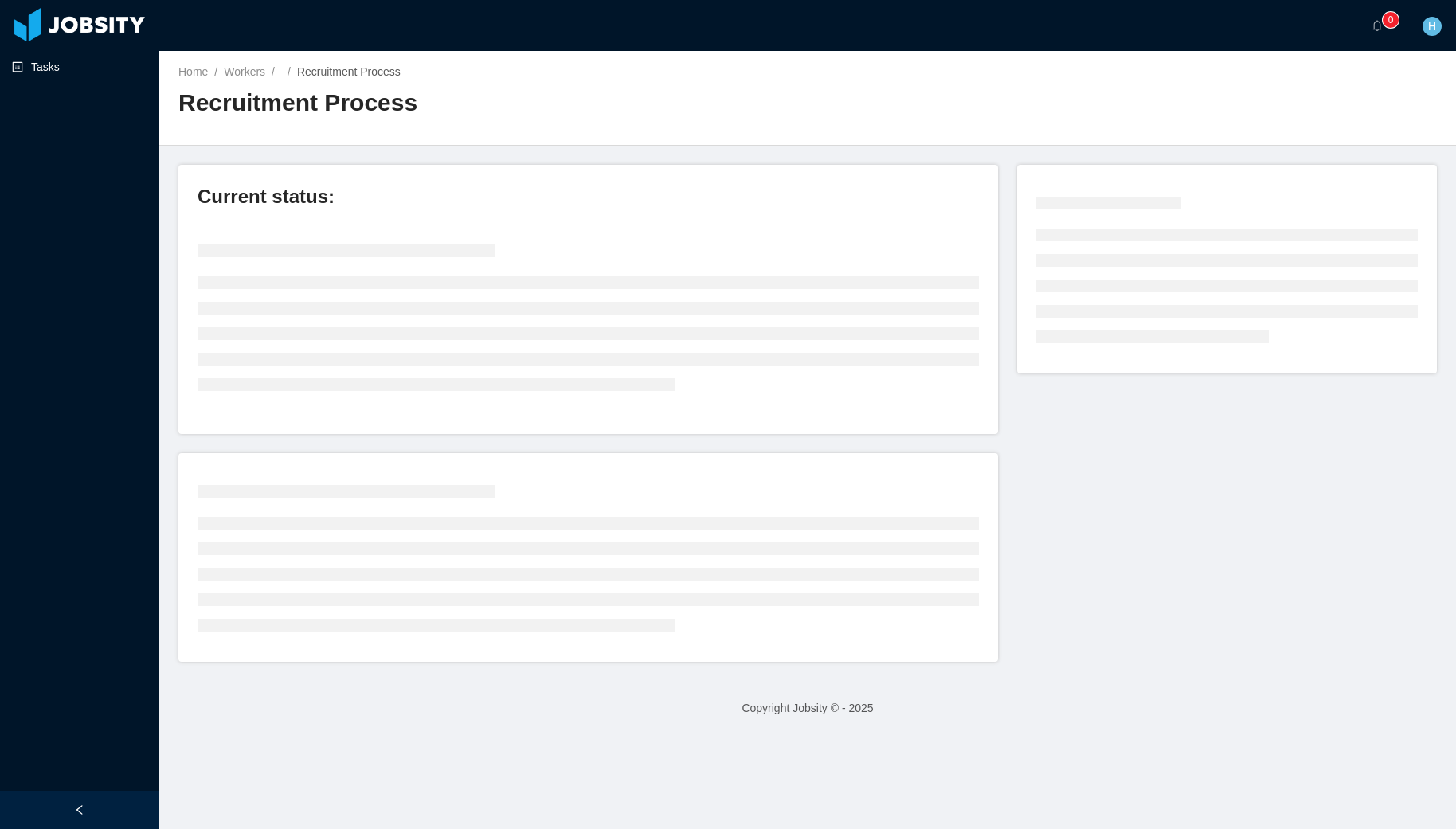
click at [60, 68] on link "Tasks" at bounding box center [79, 66] width 135 height 32
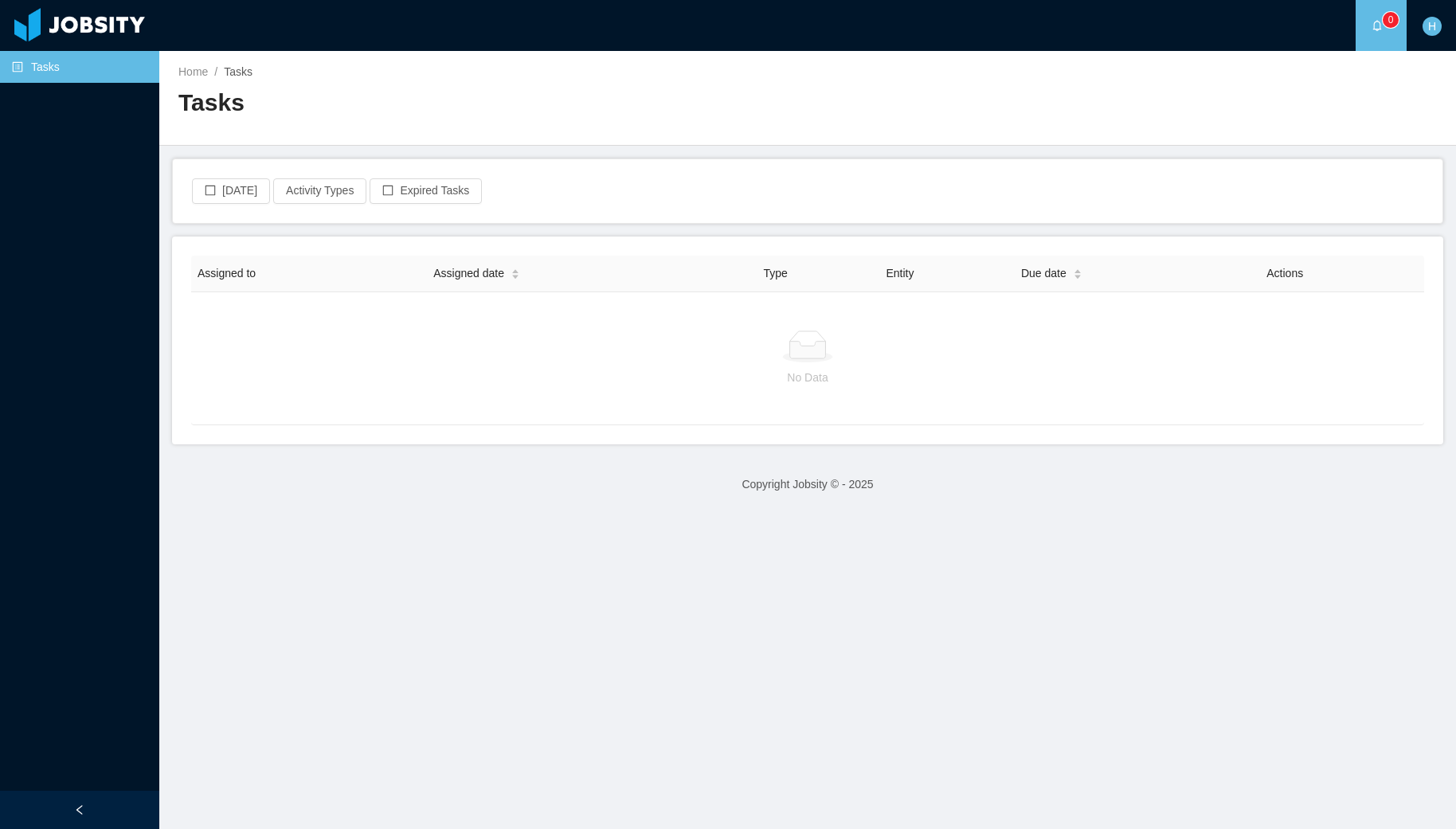
click at [529, 648] on main "Home / Tasks / Tasks Today Activity Types Expired Tasks Assigned to Assigned da…" at bounding box center [808, 440] width 1297 height 778
